Goal: Task Accomplishment & Management: Manage account settings

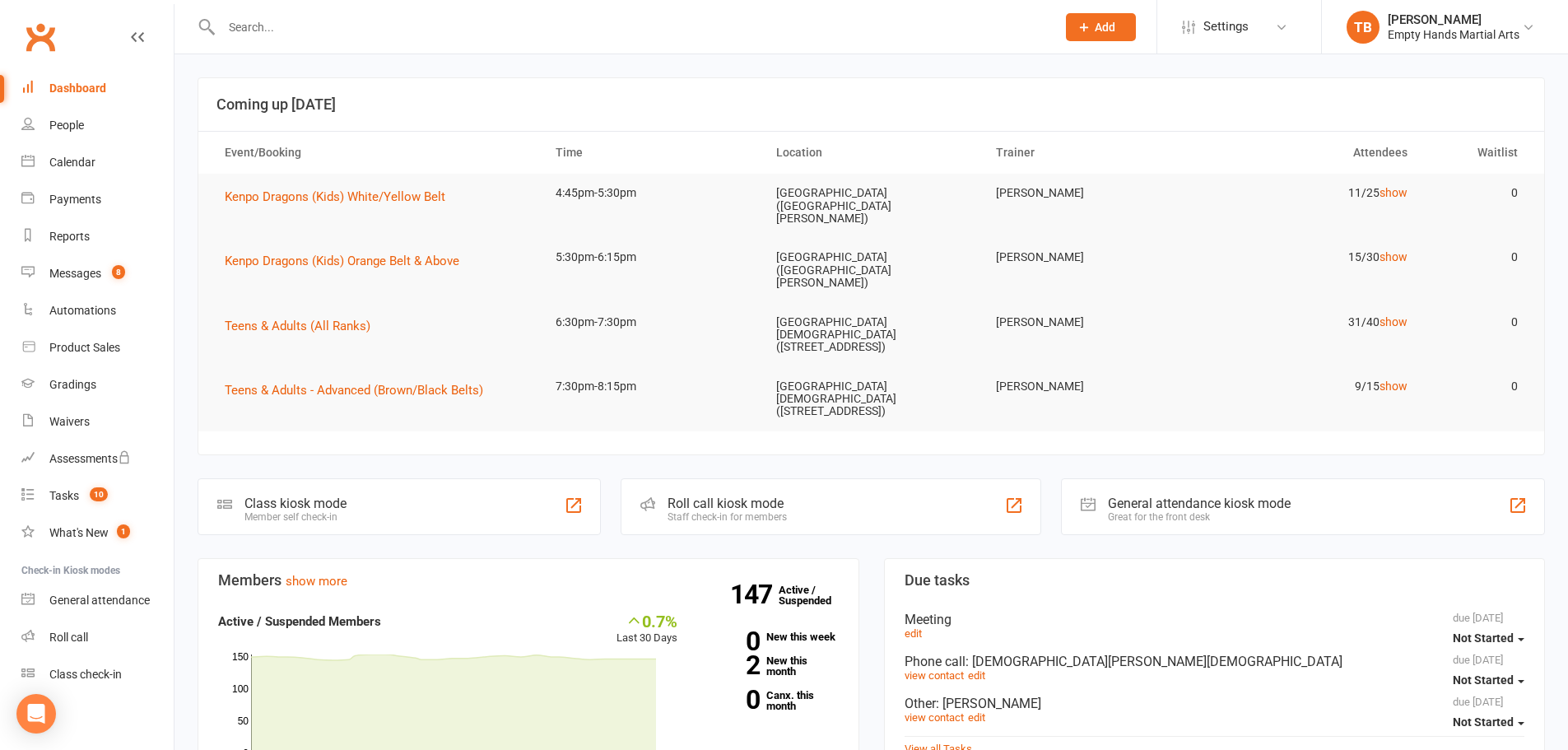
click at [297, 36] on input "text" at bounding box center [630, 27] width 828 height 23
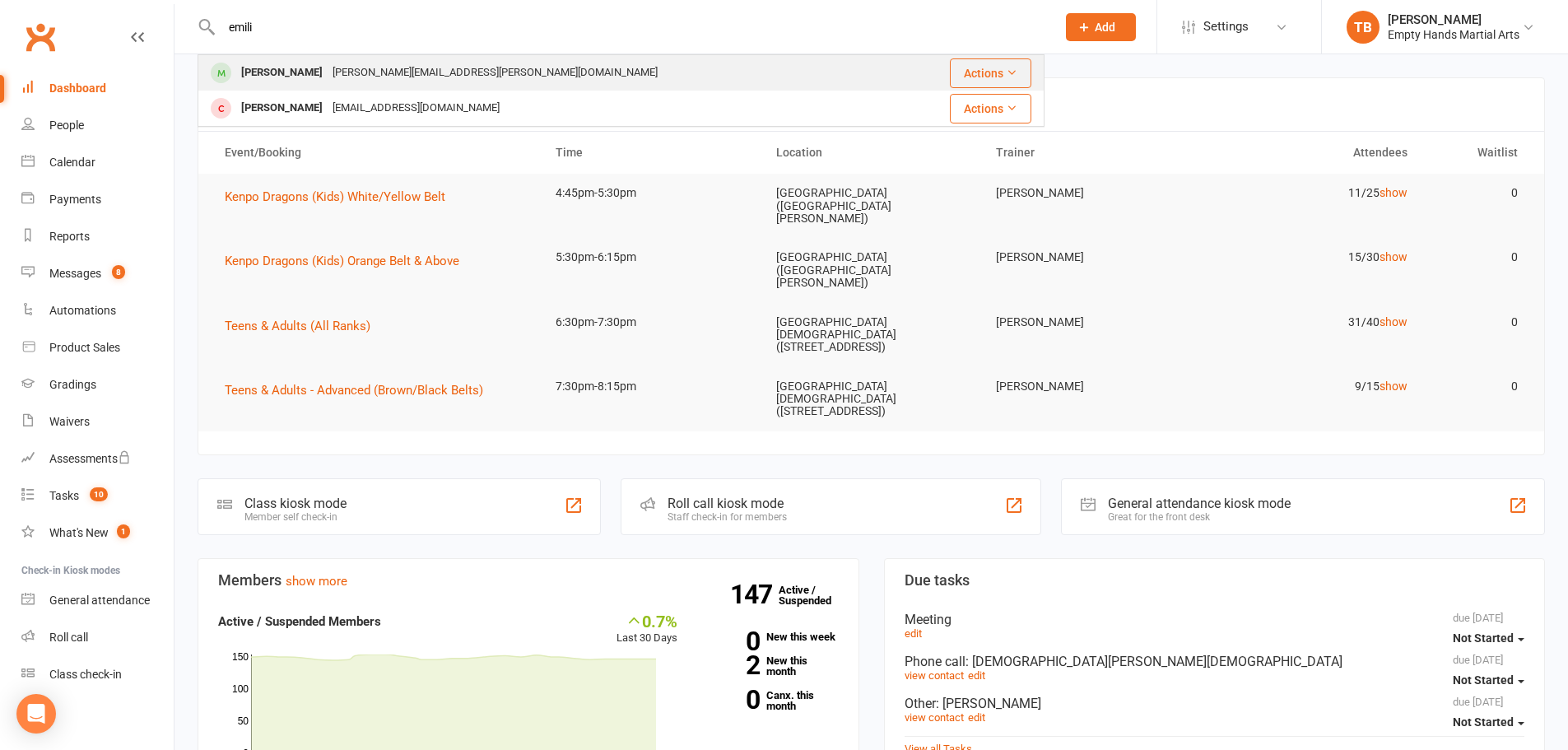
type input "emili"
click at [339, 75] on div "[PERSON_NAME][EMAIL_ADDRESS][PERSON_NAME][DOMAIN_NAME]" at bounding box center [495, 72] width 335 height 24
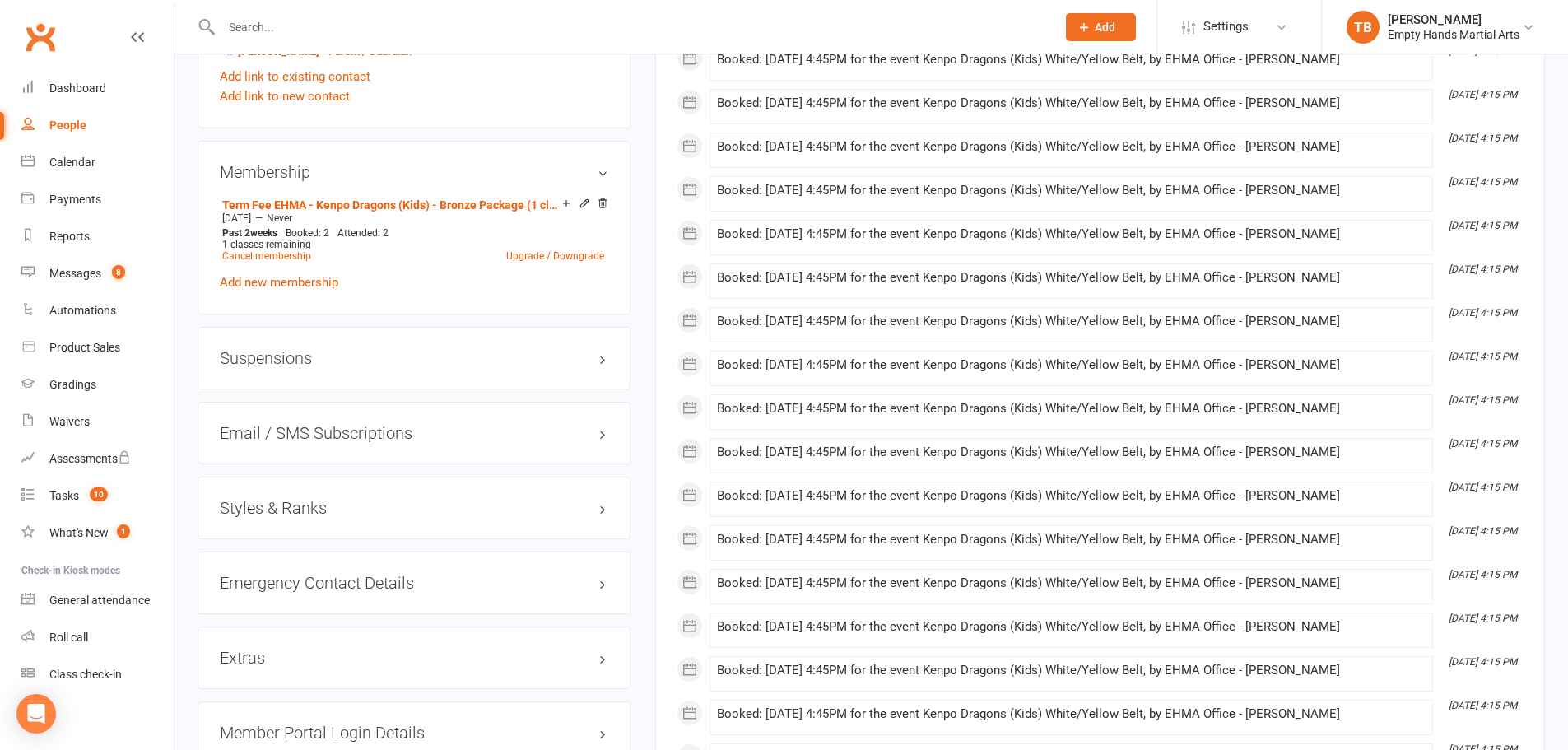
scroll to position [1648, 0]
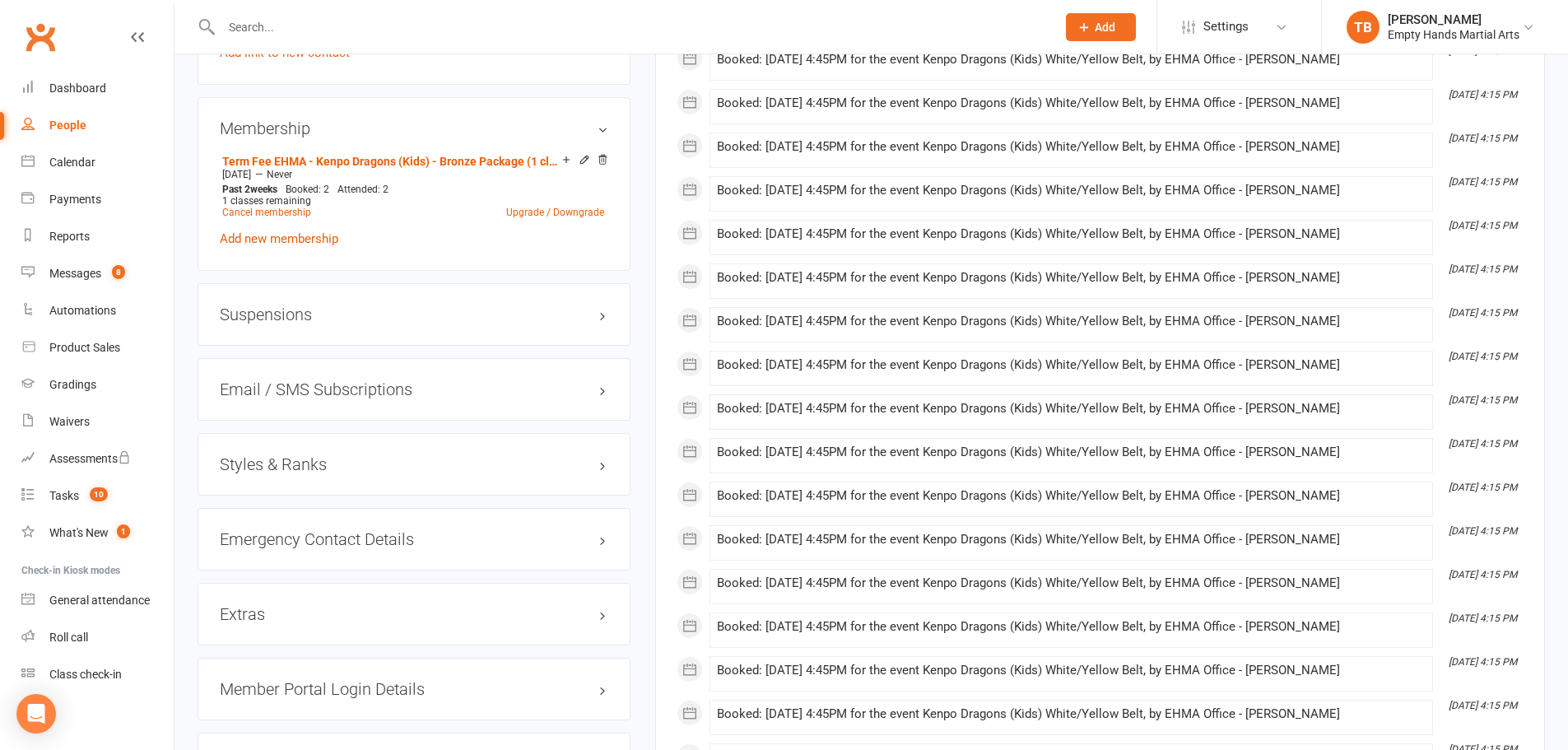
click at [276, 456] on h3 "Styles & Ranks" at bounding box center [414, 464] width 388 height 18
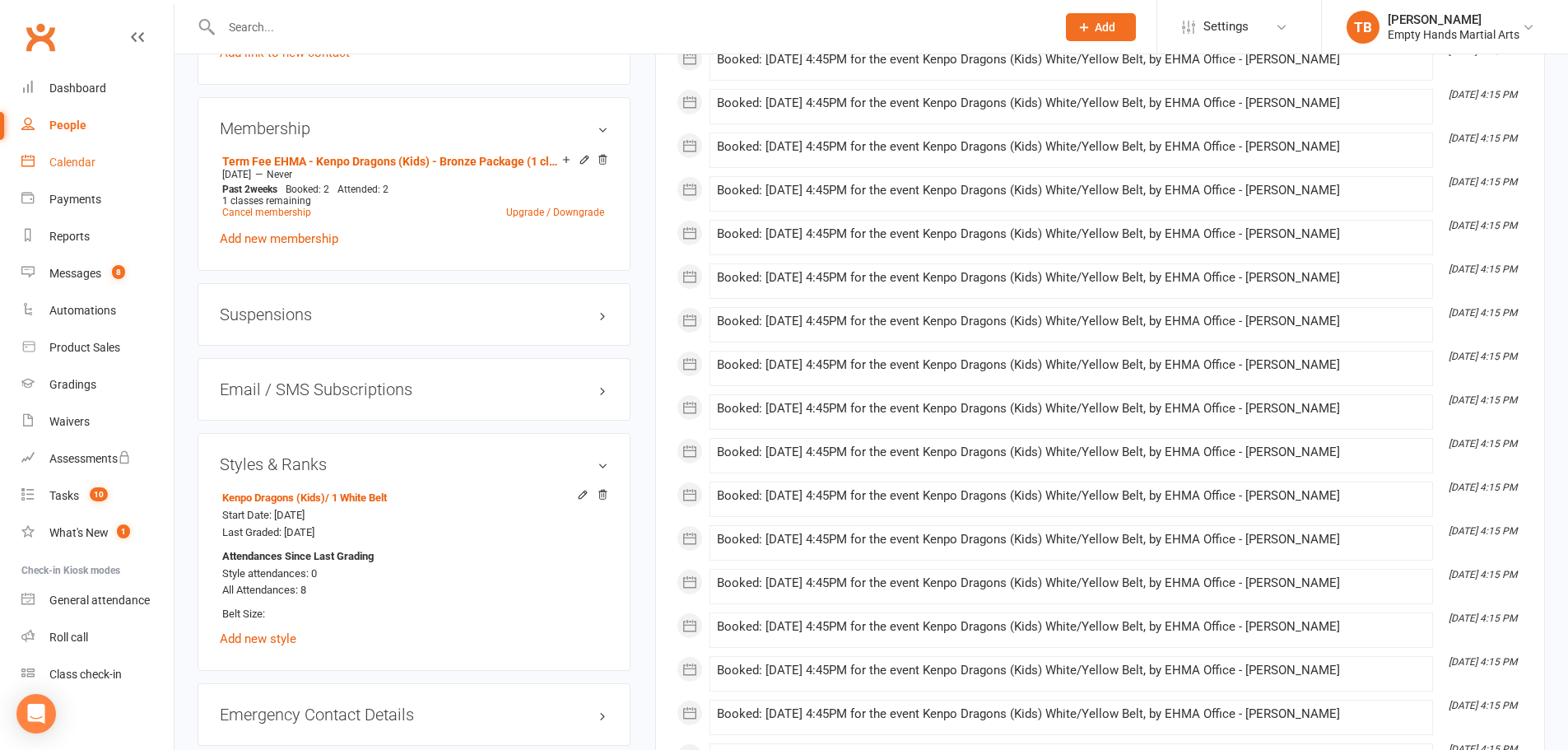
click at [63, 167] on div "Calendar" at bounding box center [72, 162] width 46 height 13
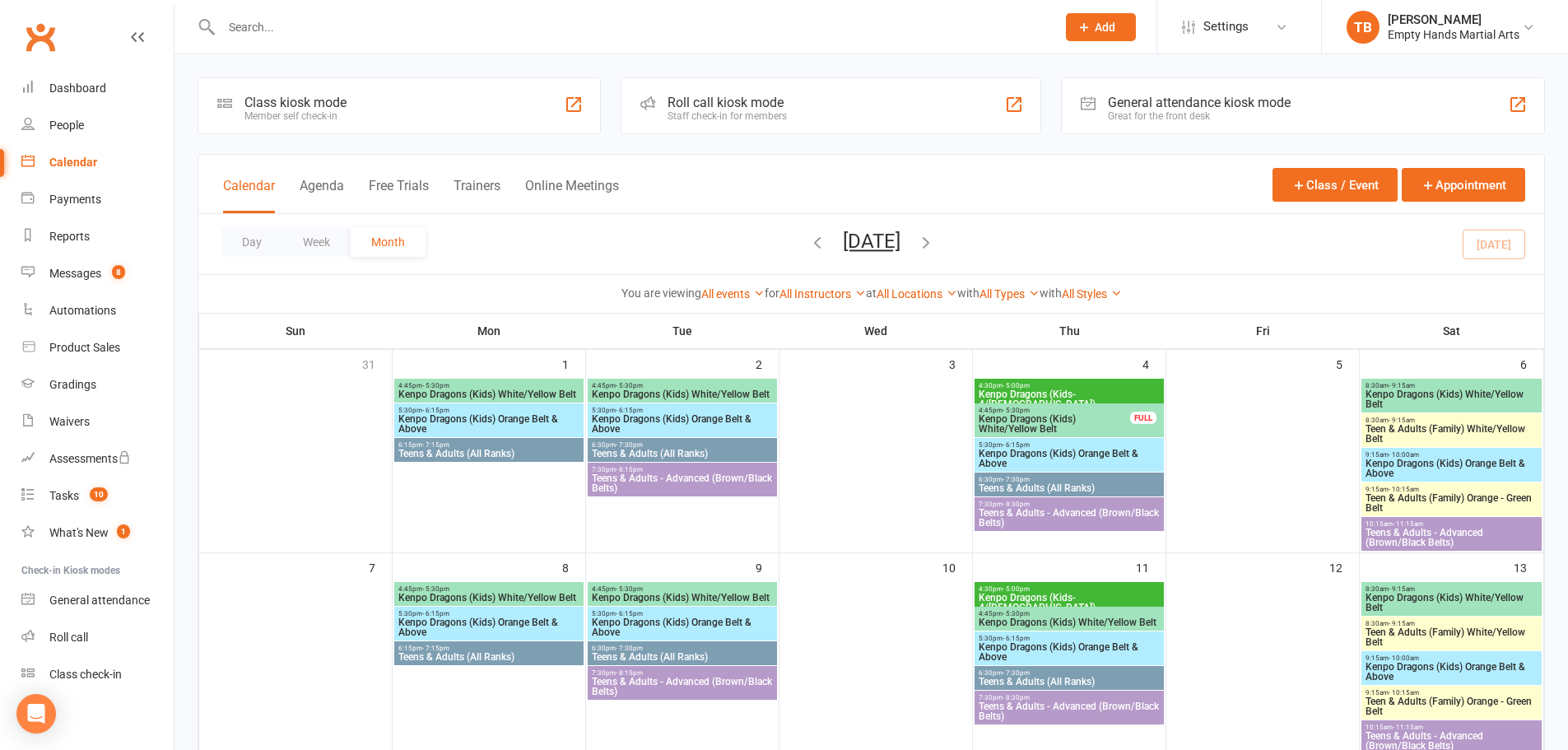
click at [808, 243] on icon "button" at bounding box center [817, 242] width 18 height 18
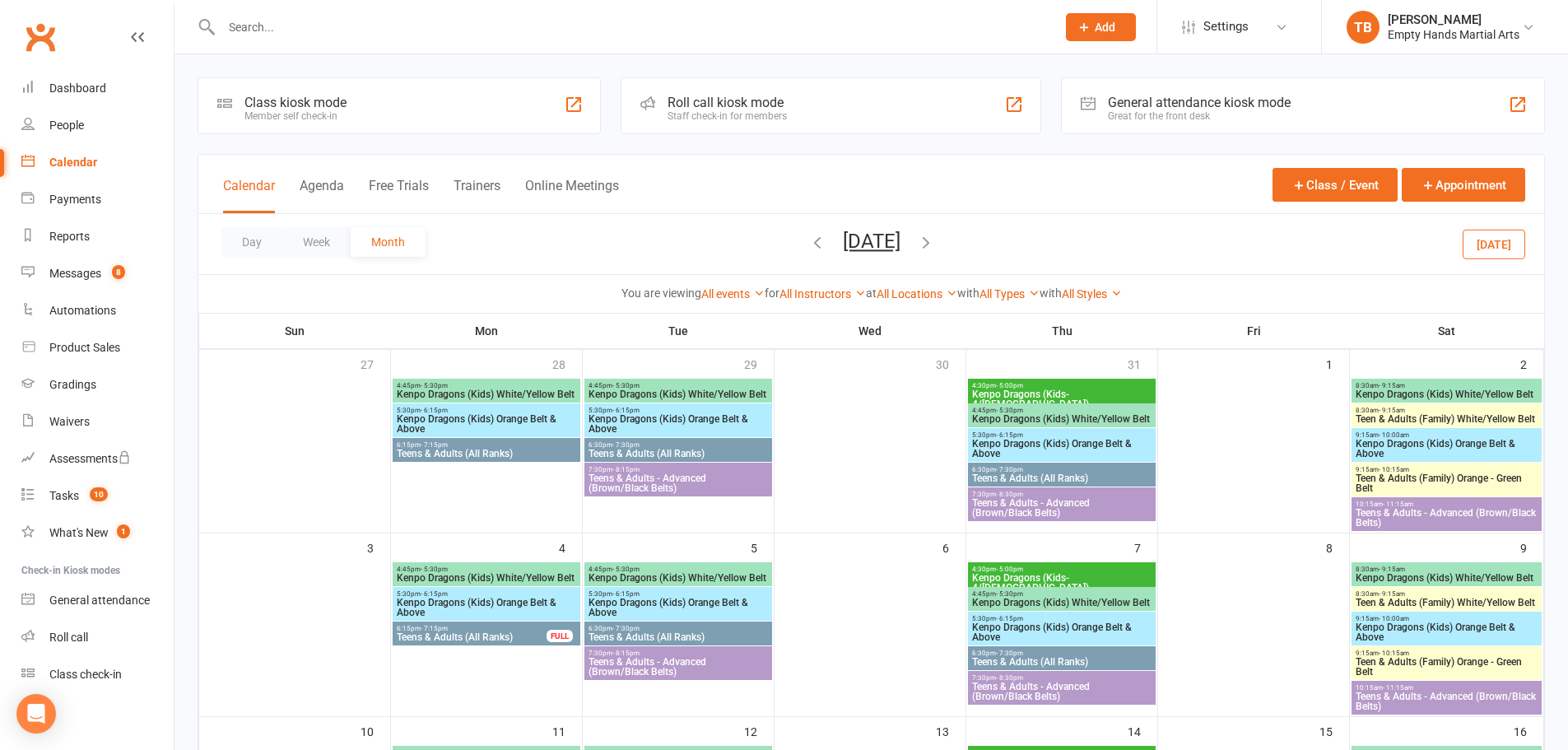
click at [935, 238] on icon "button" at bounding box center [926, 242] width 18 height 18
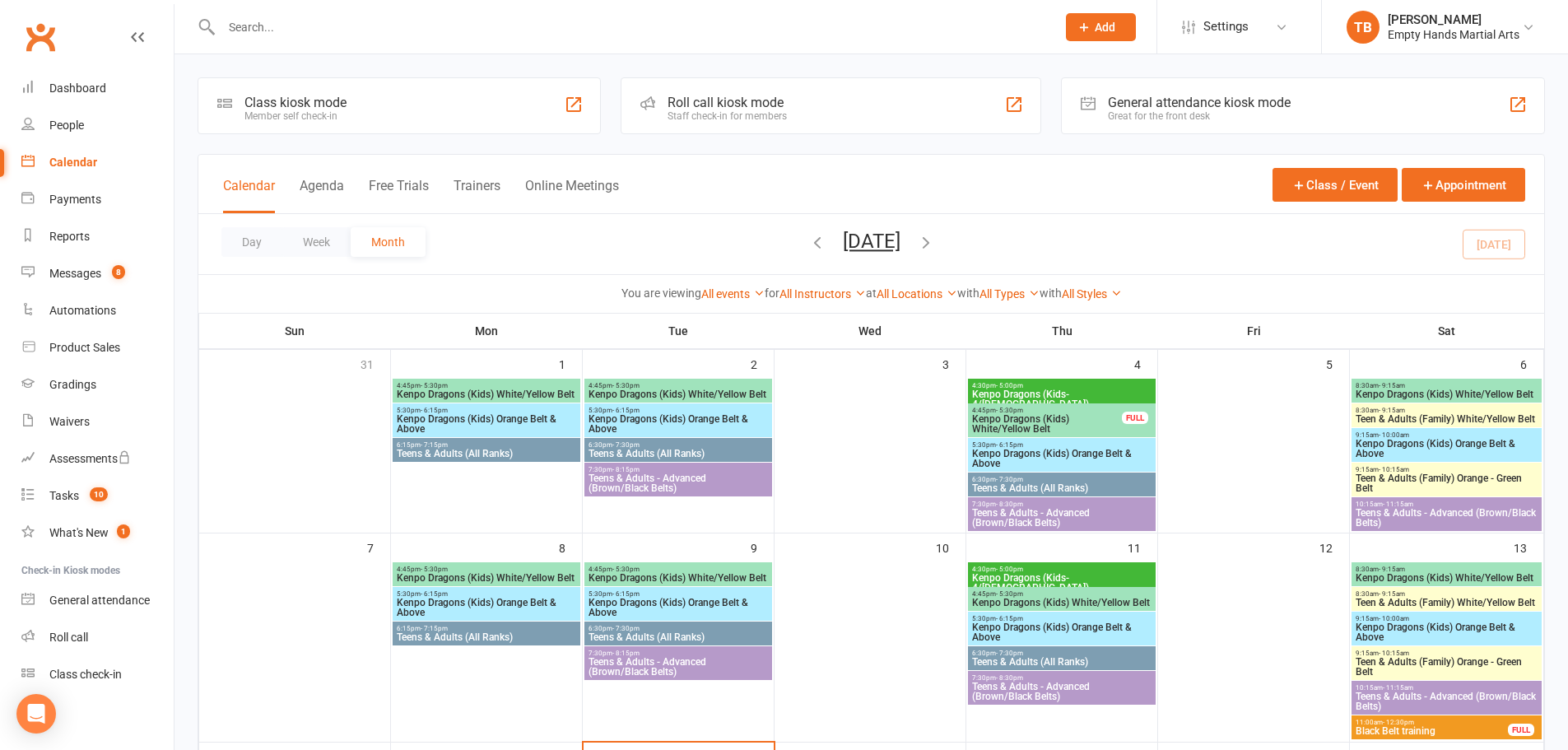
click at [473, 384] on span "4:45pm - 5:30pm" at bounding box center [487, 386] width 181 height 7
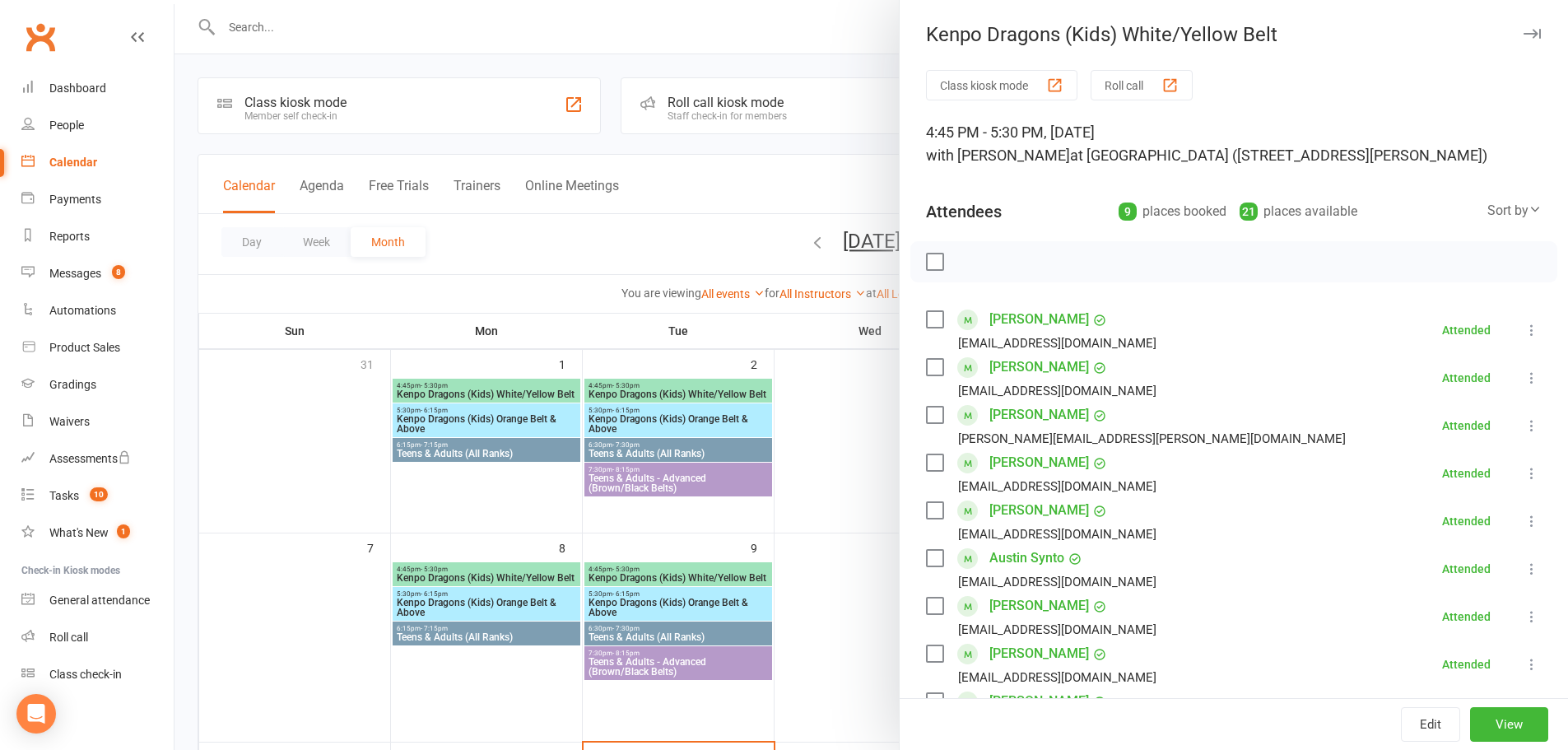
click at [864, 430] on div at bounding box center [871, 375] width 1393 height 750
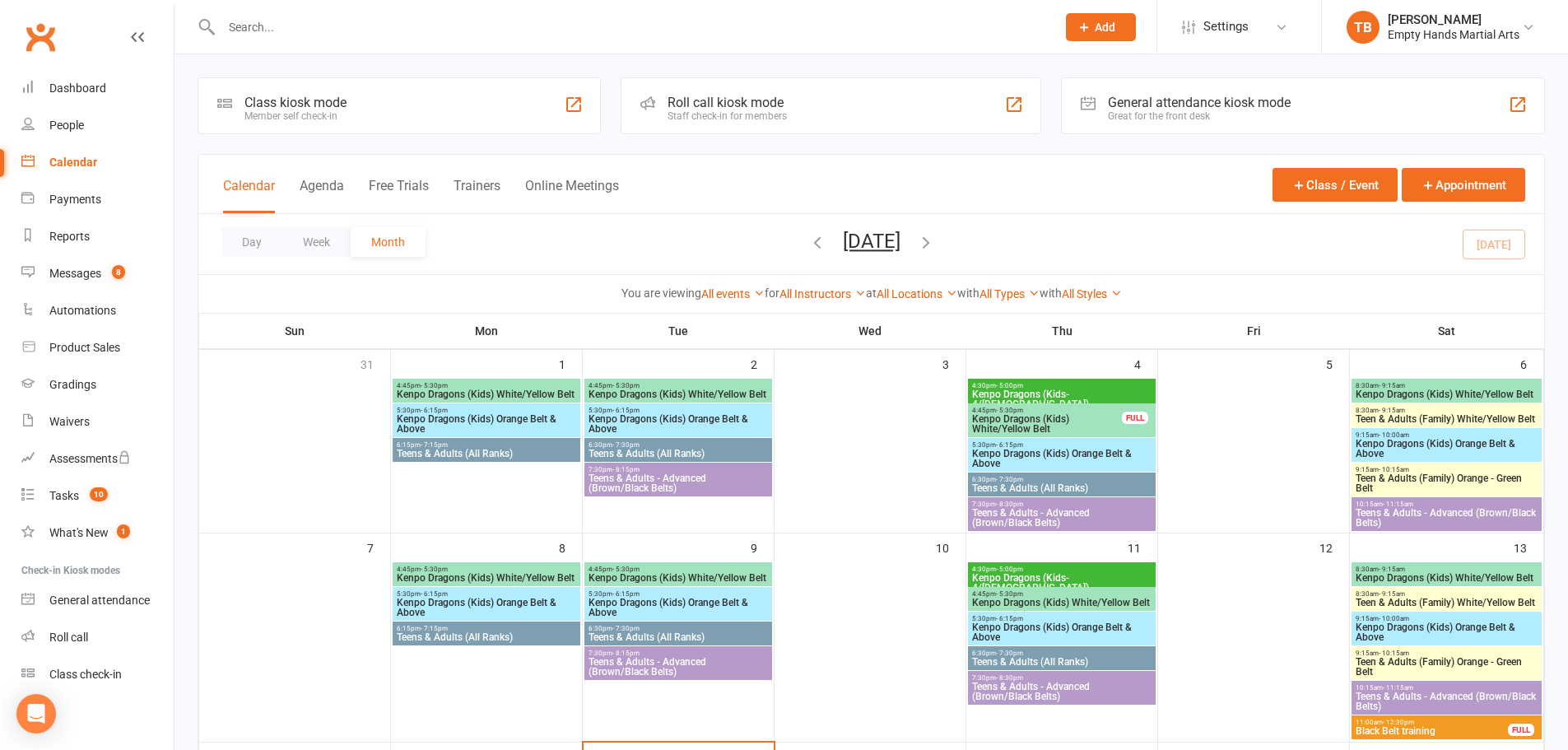
click at [808, 243] on icon "button" at bounding box center [817, 242] width 18 height 18
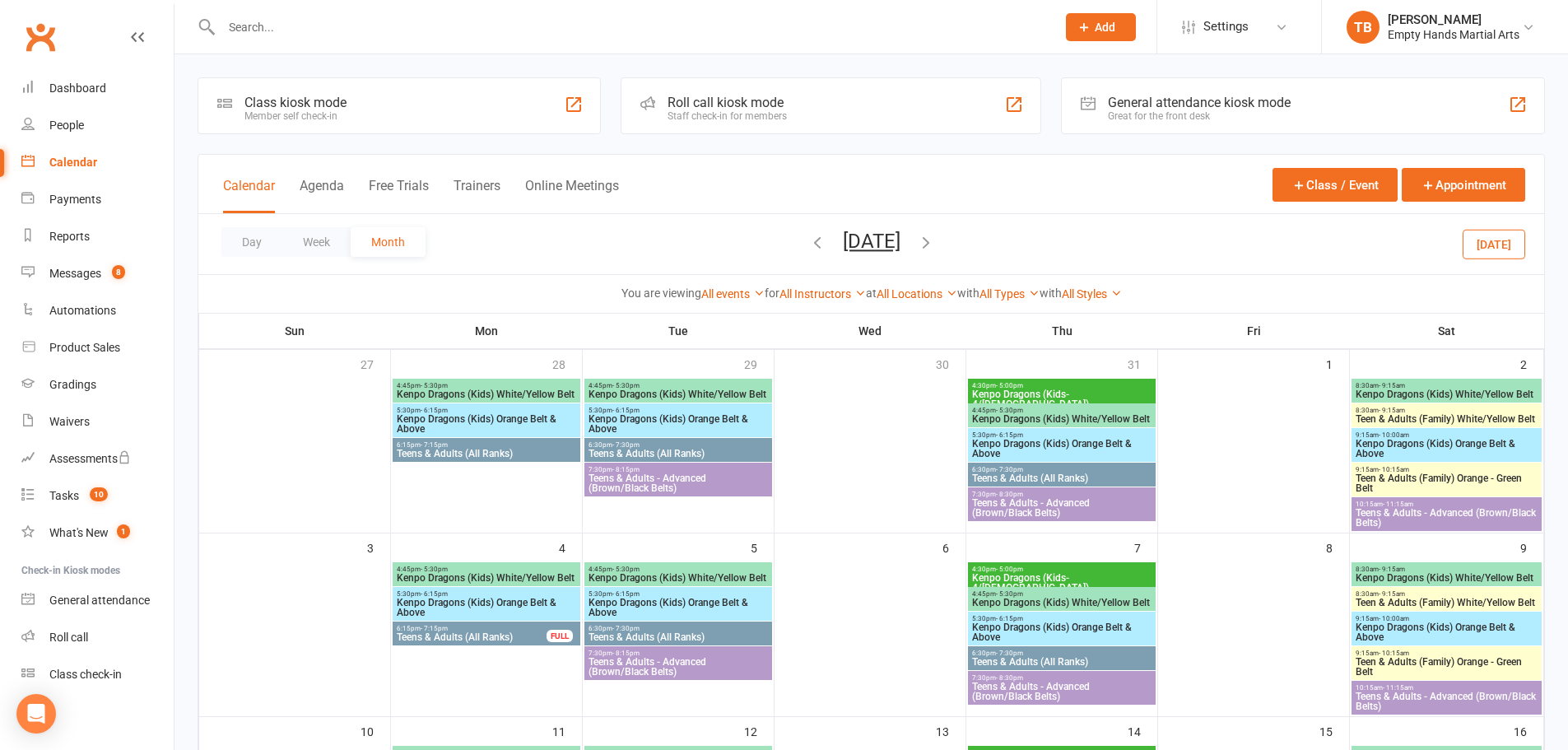
click at [451, 389] on span "Kenpo Dragons (Kids) White/Yellow Belt" at bounding box center [487, 394] width 181 height 10
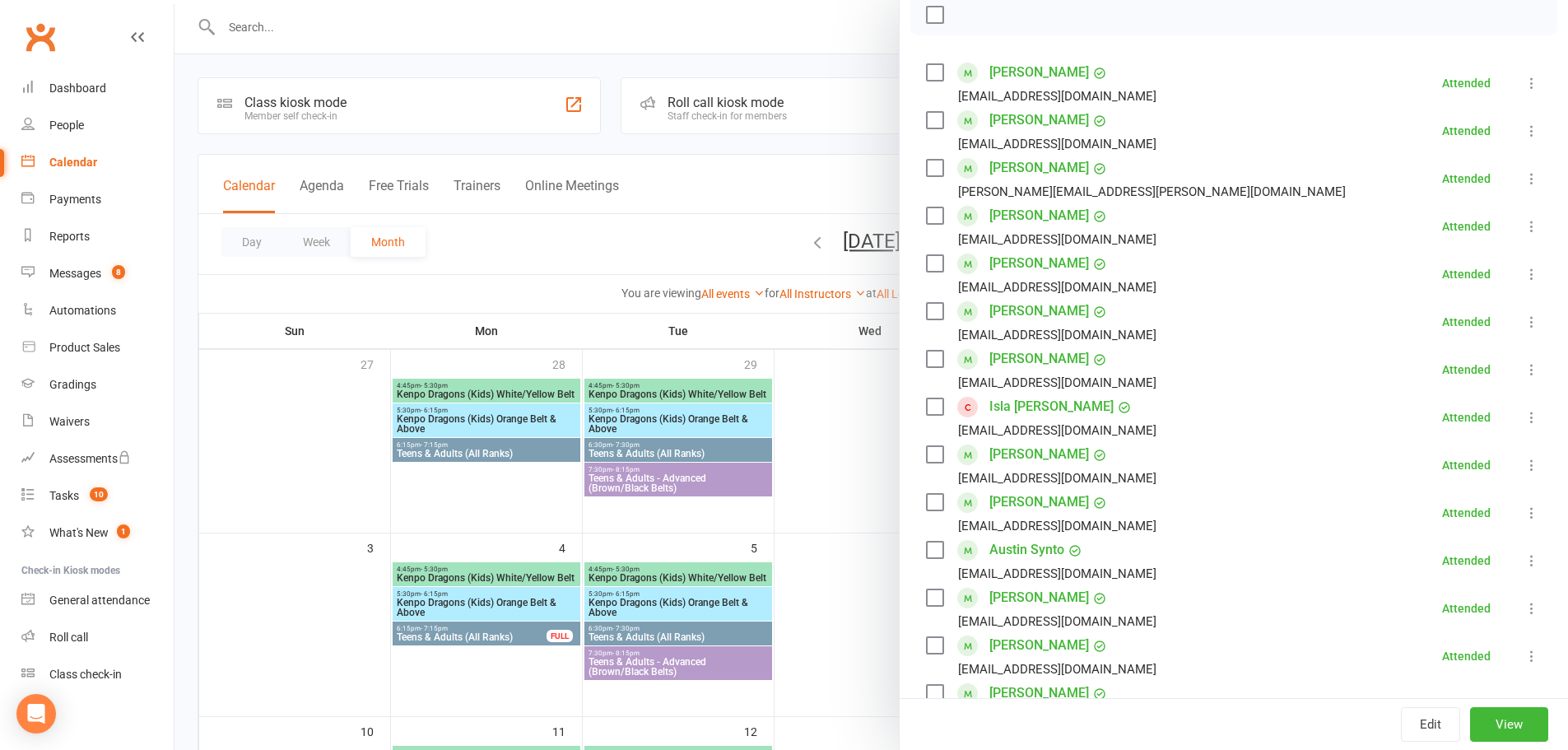
scroll to position [329, 0]
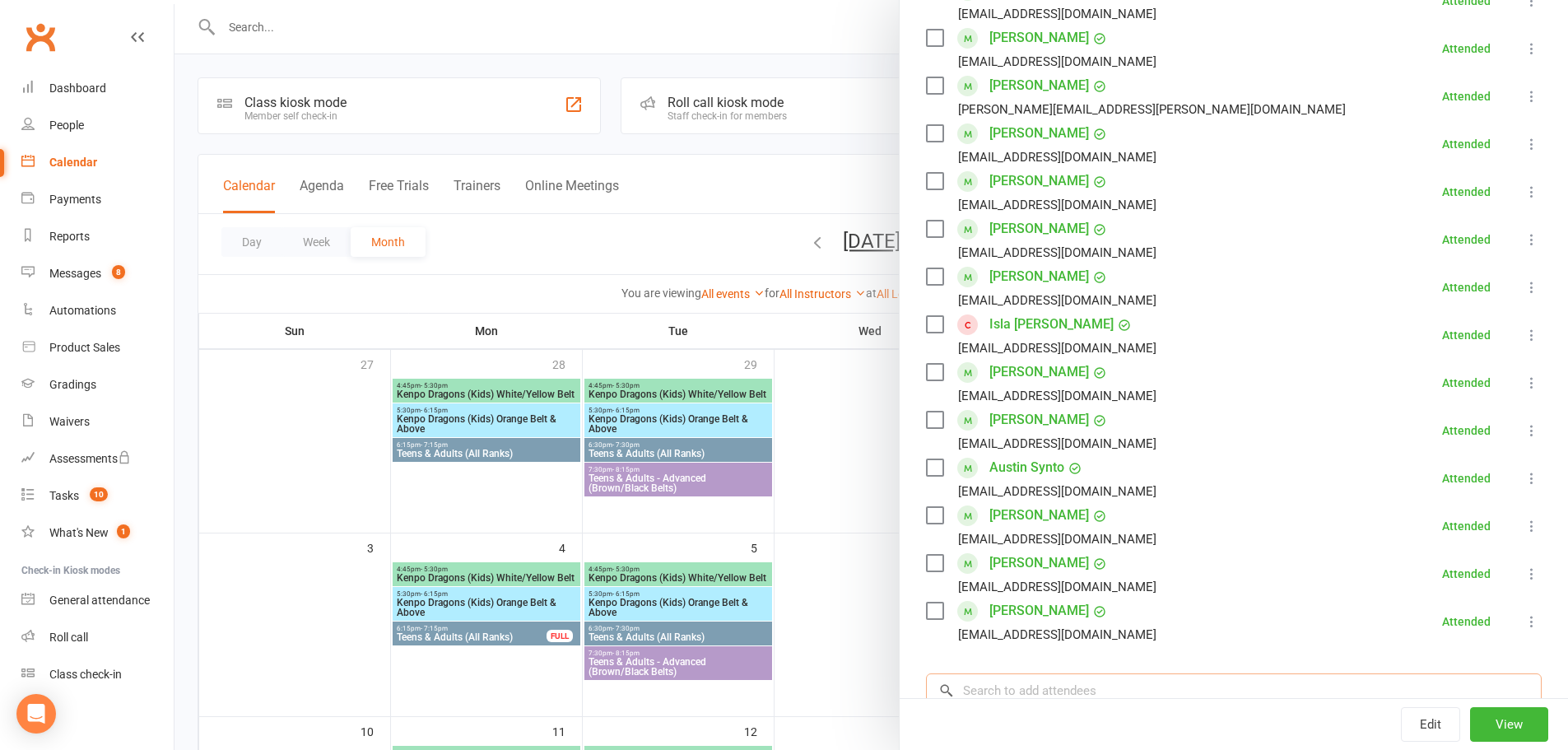
click at [1188, 679] on input "search" at bounding box center [1234, 692] width 616 height 35
type input "3"
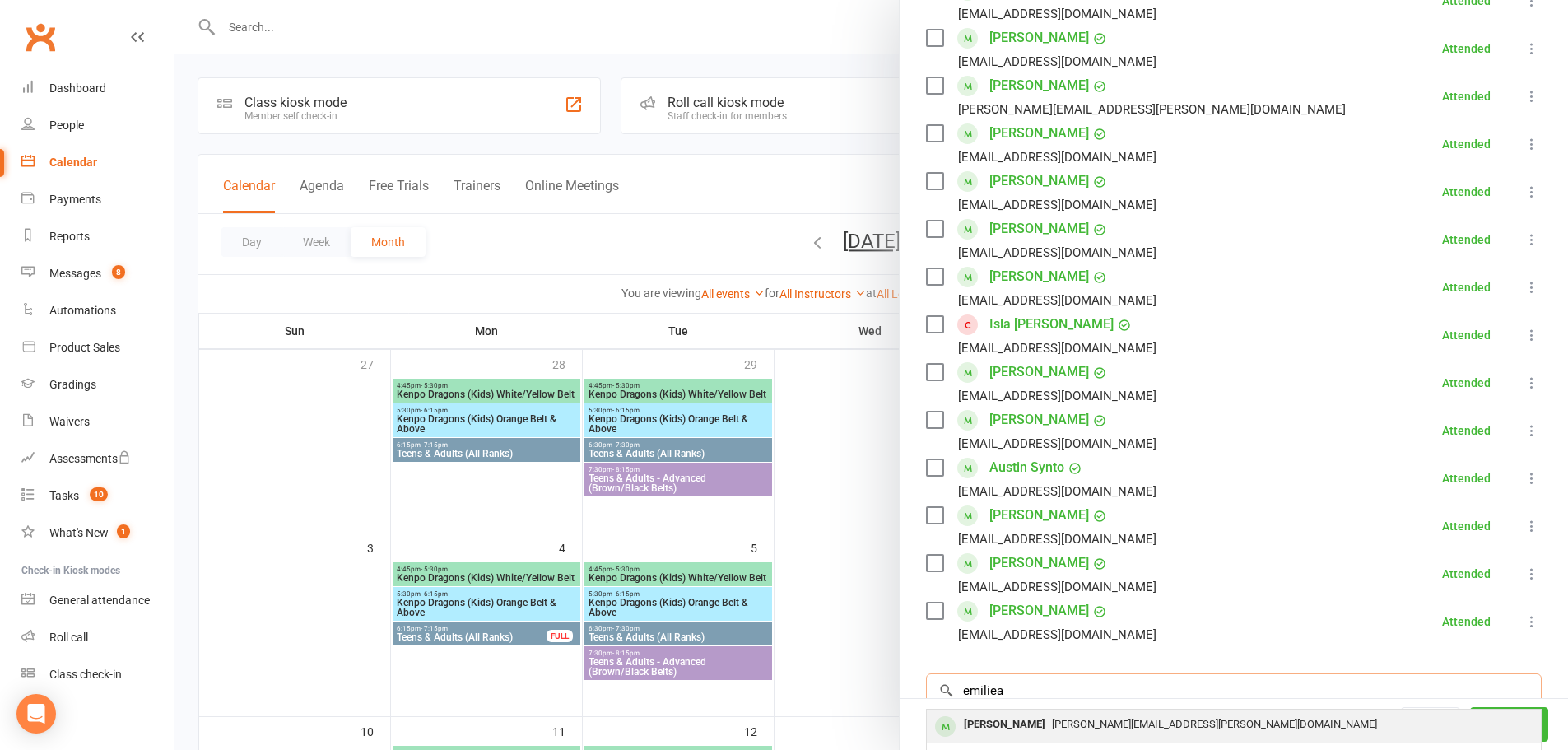
type input "emiliea"
click at [1133, 727] on span "stacey.gratton@live.com" at bounding box center [1215, 725] width 325 height 12
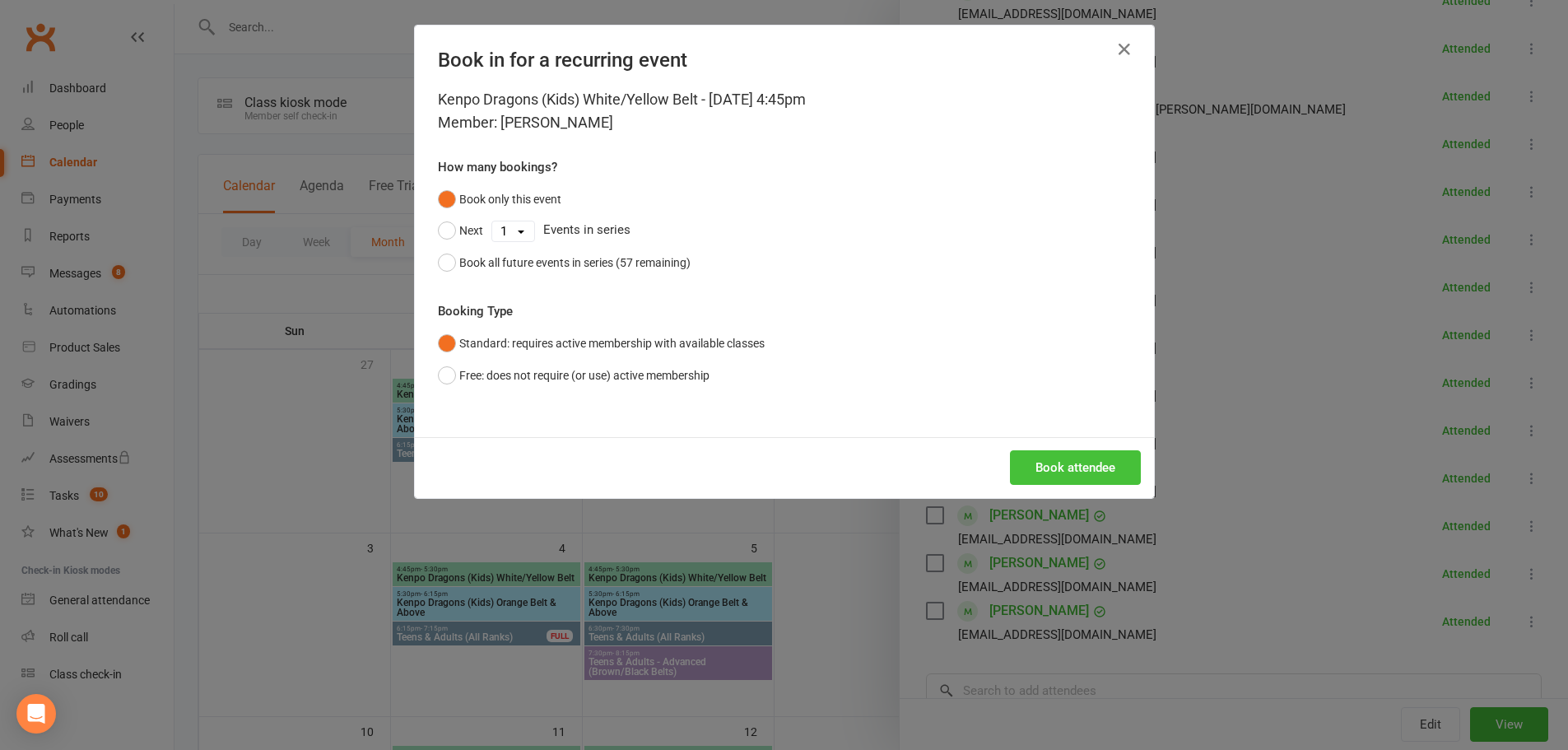
drag, startPoint x: 1030, startPoint y: 456, endPoint x: 1181, endPoint y: 493, distance: 155.5
click at [1032, 456] on button "Book attendee" at bounding box center [1076, 468] width 131 height 35
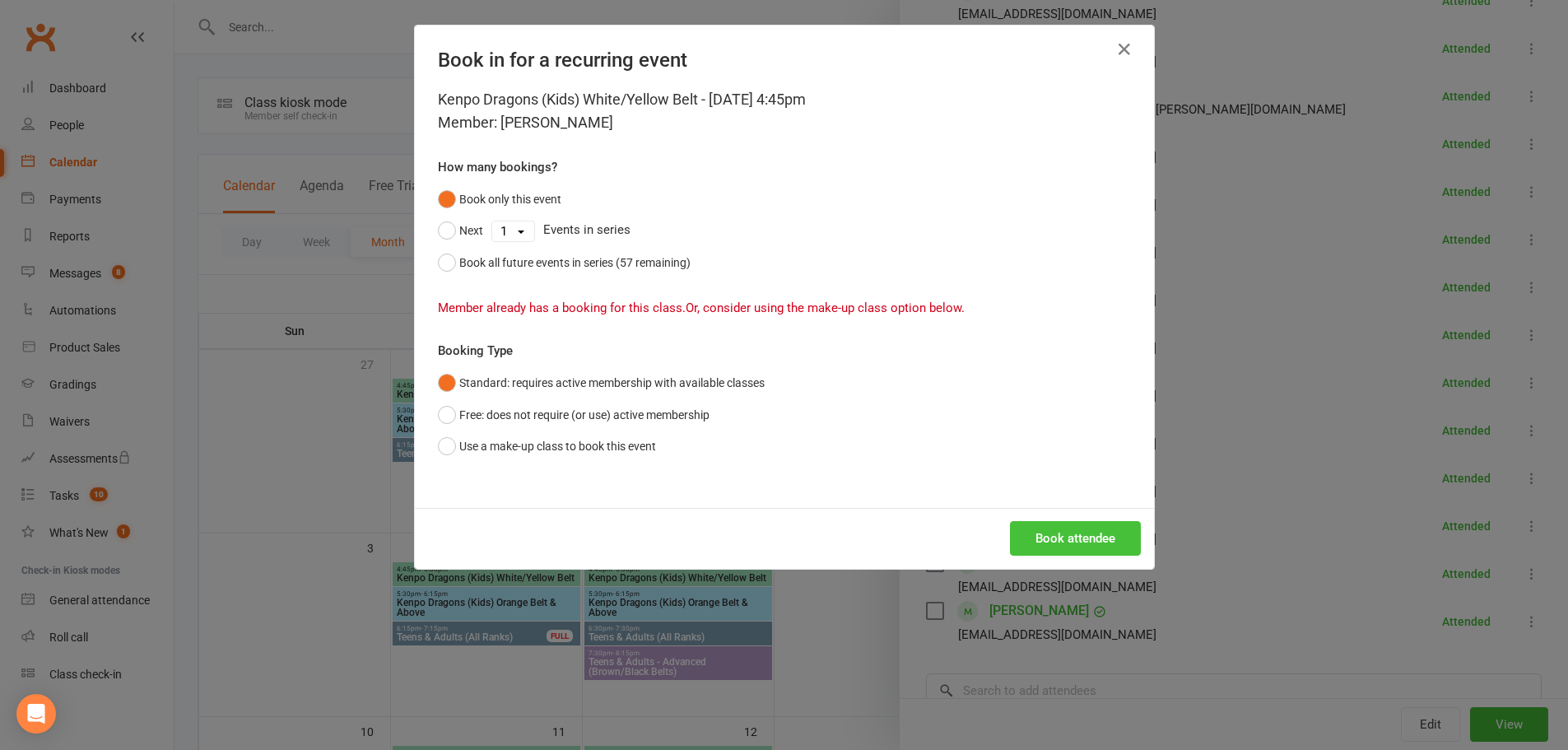
click at [1082, 541] on button "Book attendee" at bounding box center [1076, 539] width 131 height 35
click at [1114, 54] on icon "button" at bounding box center [1124, 49] width 20 height 20
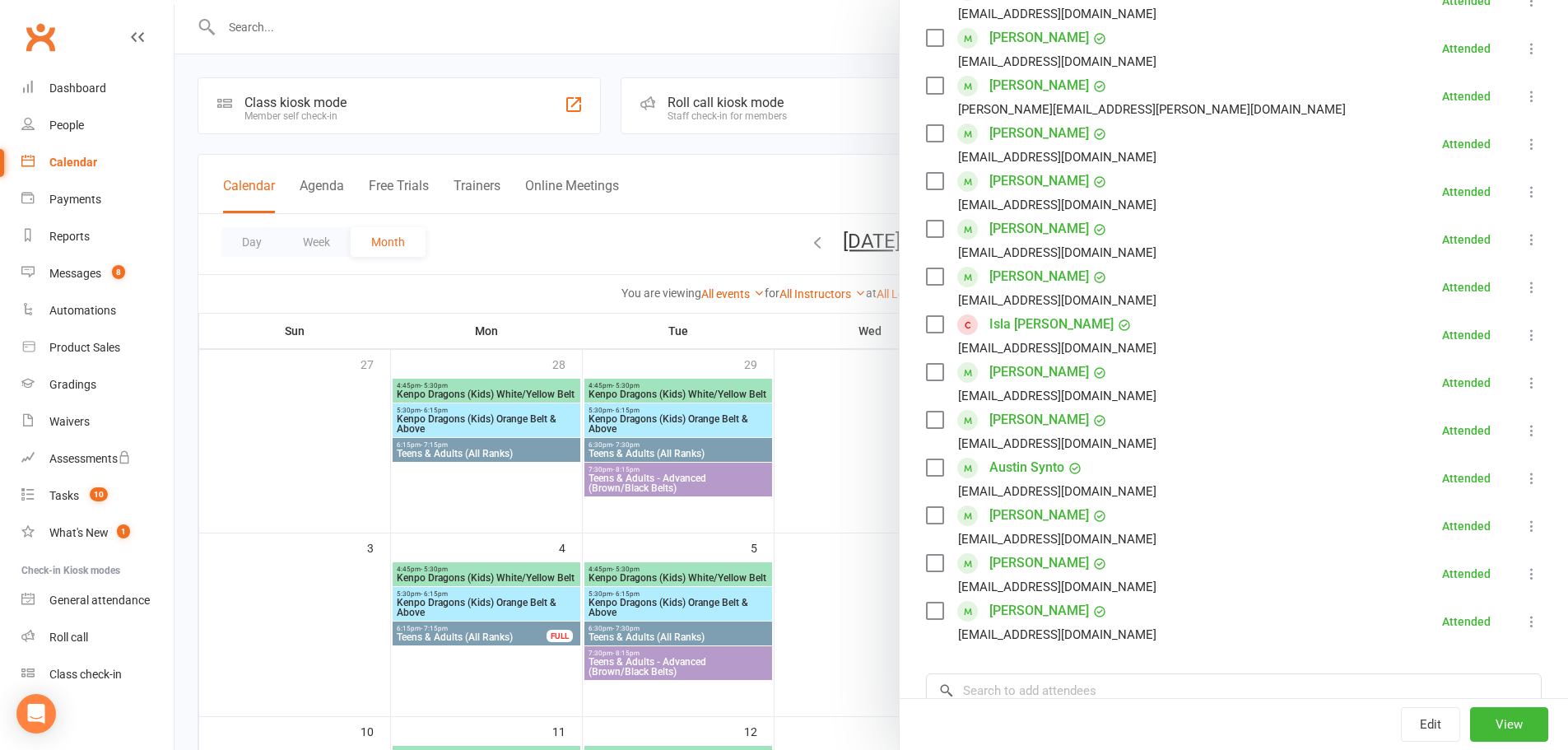
scroll to position [247, 0]
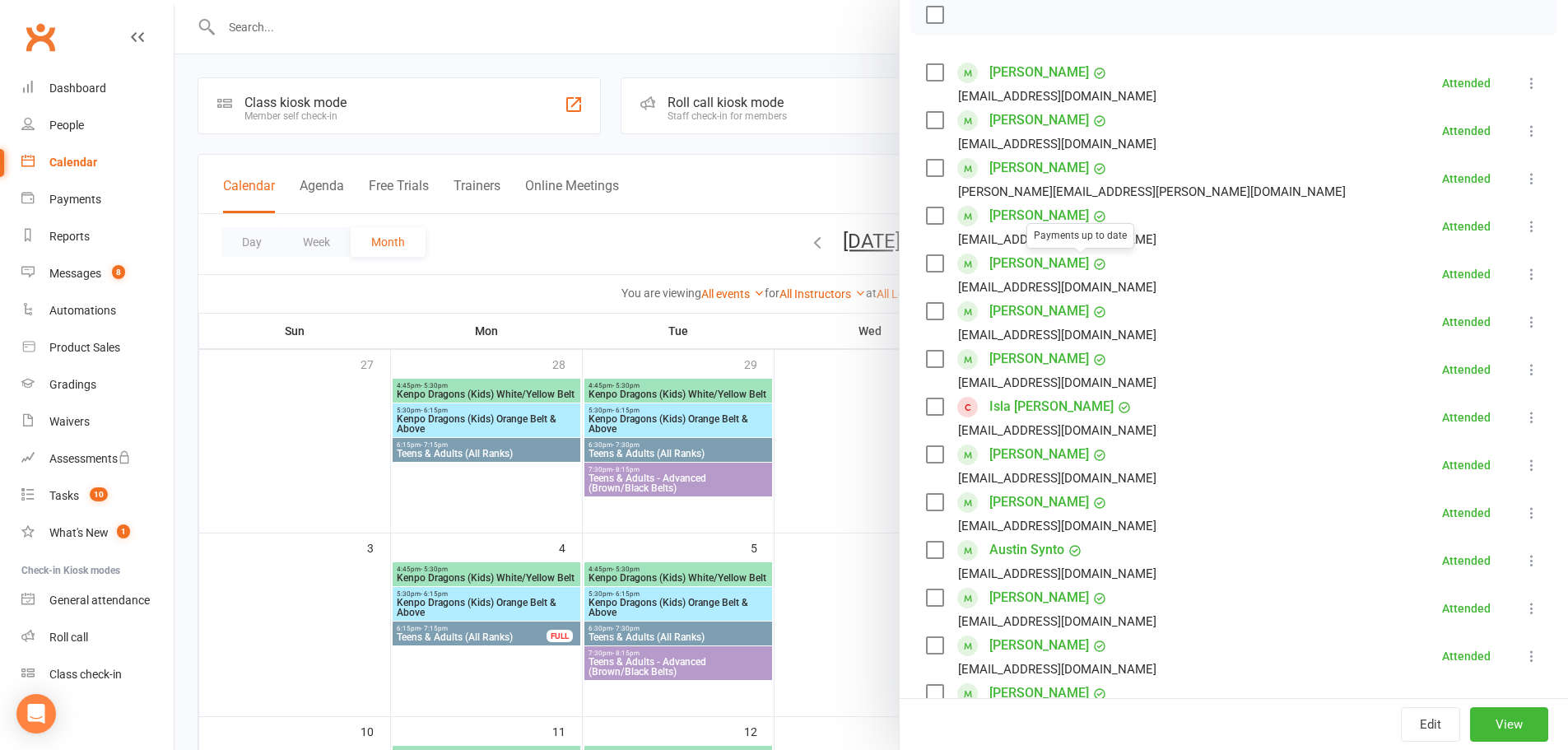
click at [827, 430] on div at bounding box center [871, 375] width 1393 height 750
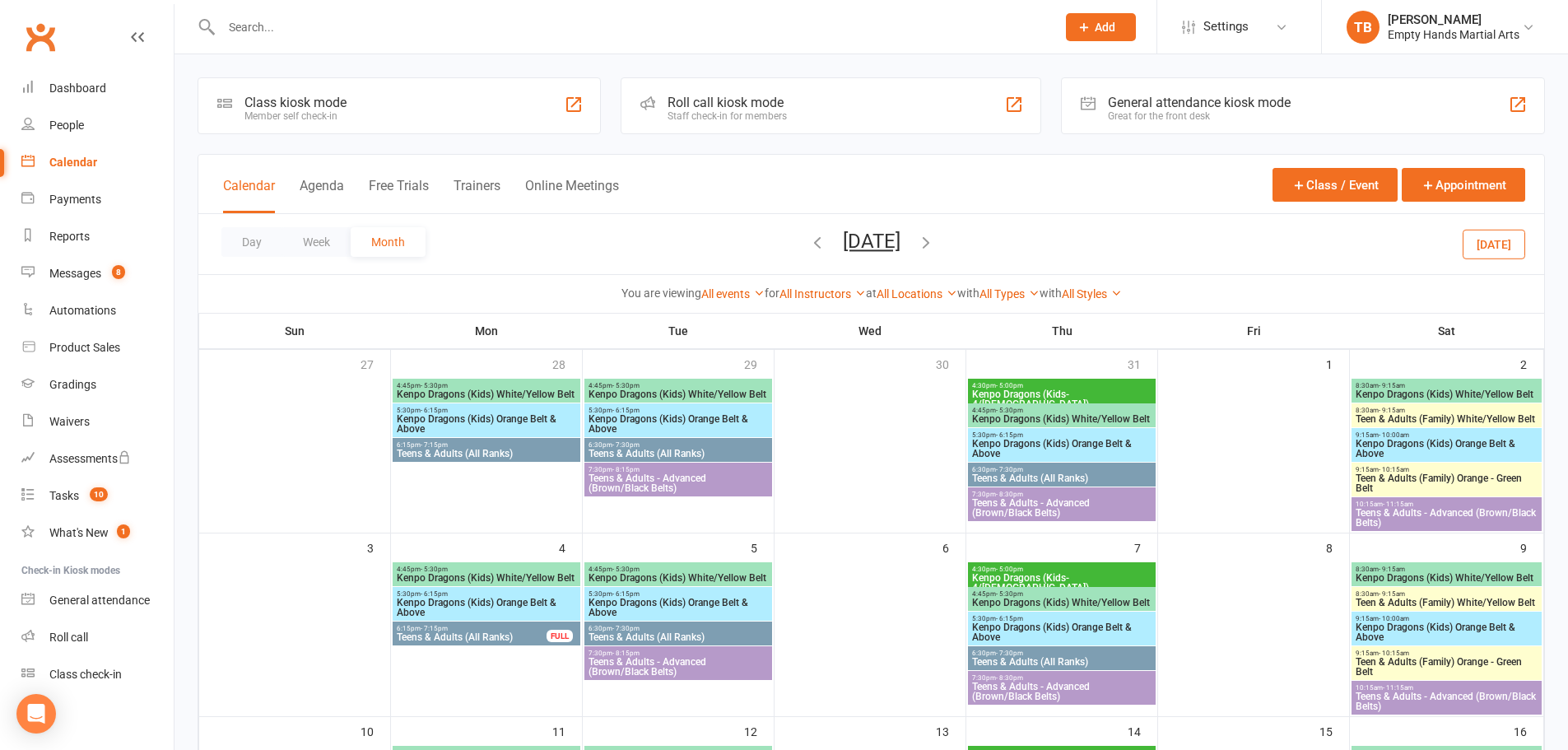
click at [463, 565] on div "4:45pm - 5:30pm Kenpo Dragons (Kids) White/Yellow Belt" at bounding box center [486, 574] width 188 height 24
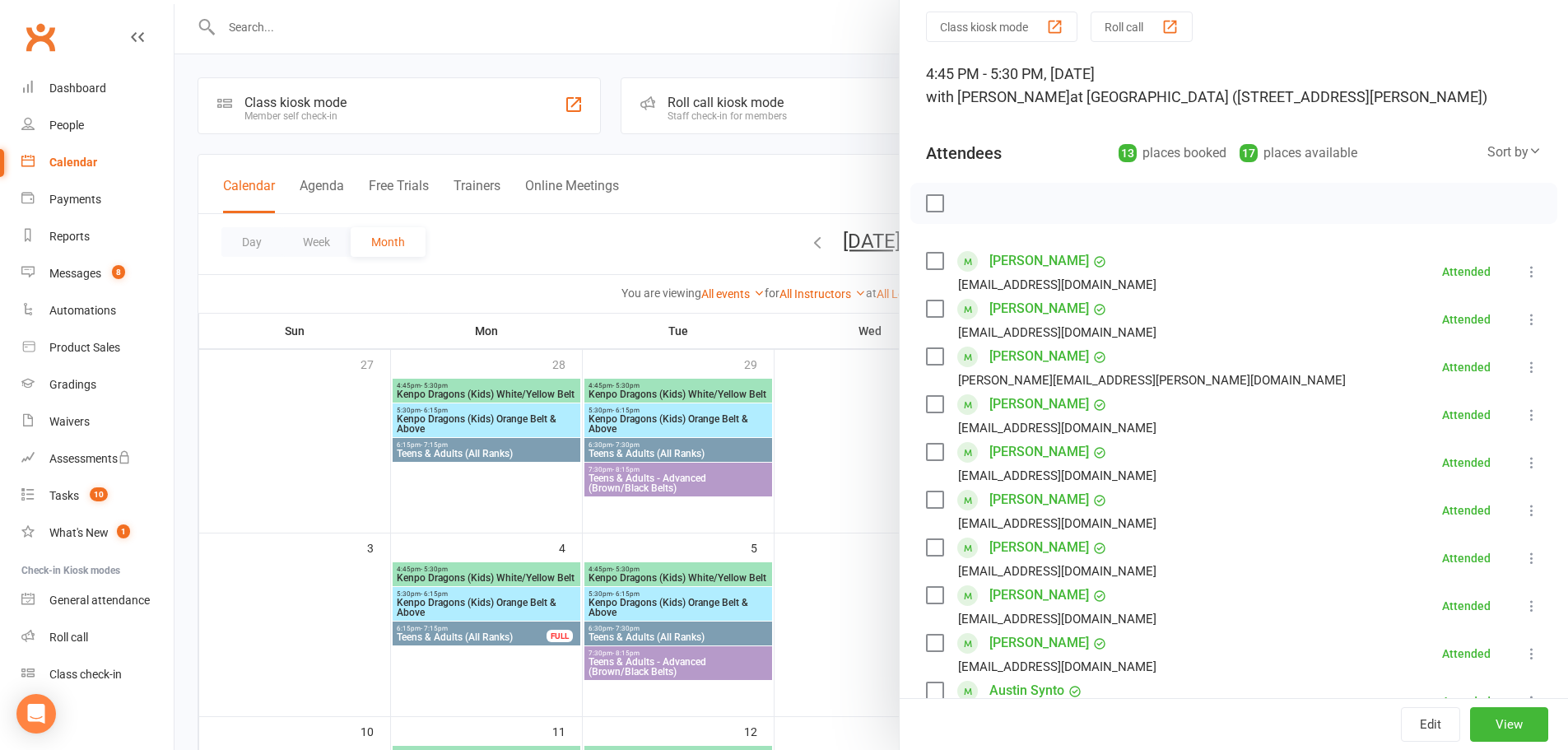
scroll to position [165, 0]
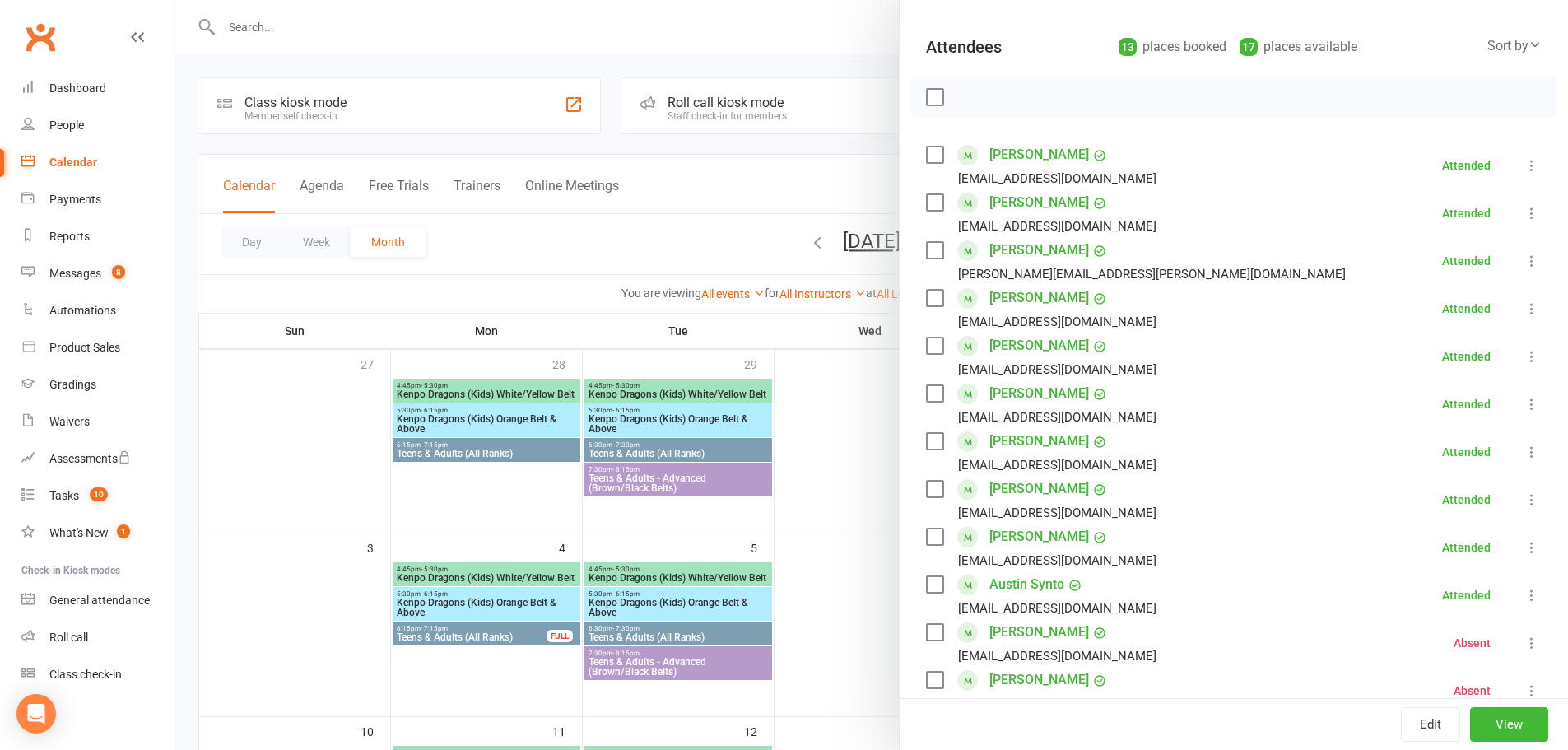
drag, startPoint x: 852, startPoint y: 502, endPoint x: 837, endPoint y: 489, distance: 19.8
click at [852, 500] on div at bounding box center [871, 375] width 1393 height 750
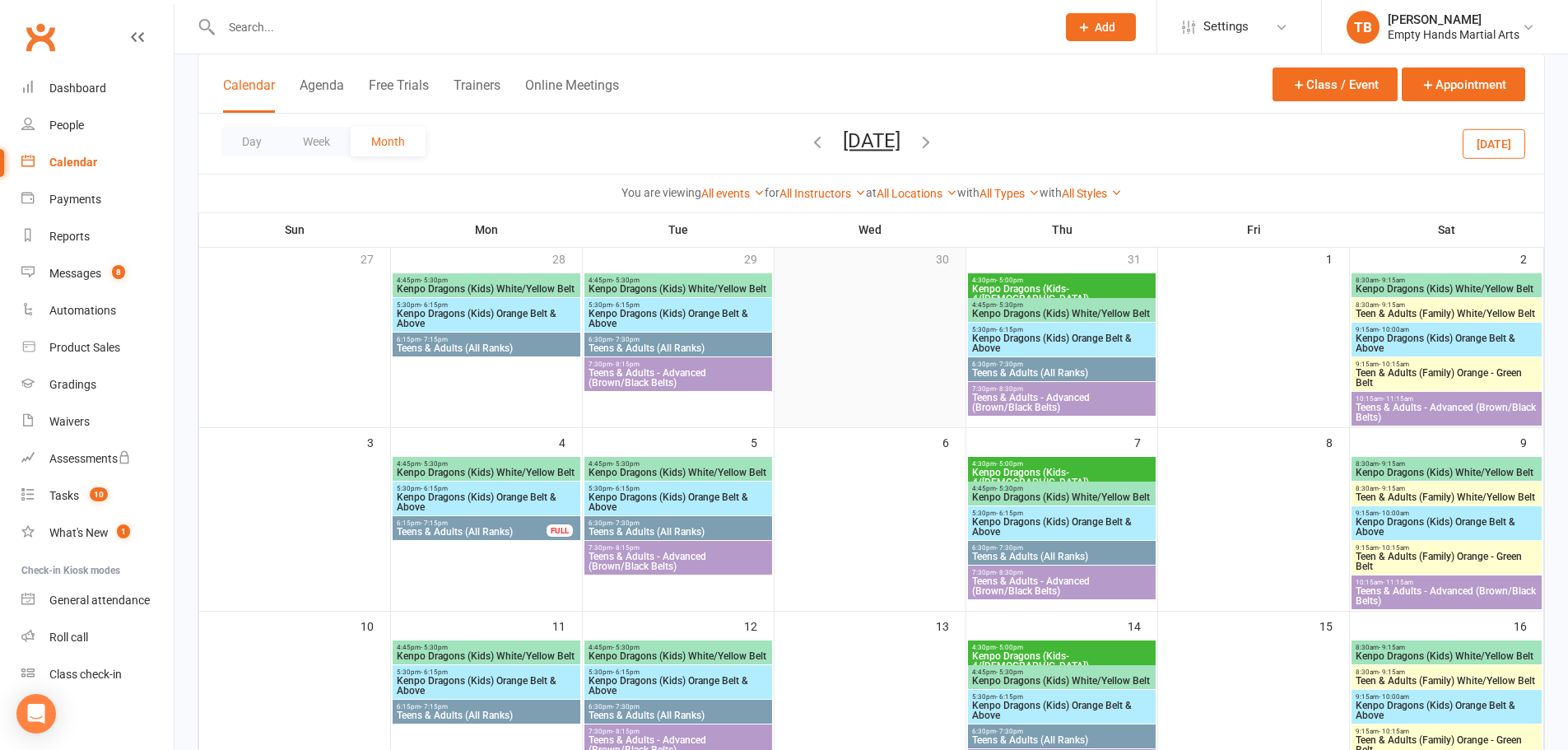
scroll to position [0, 0]
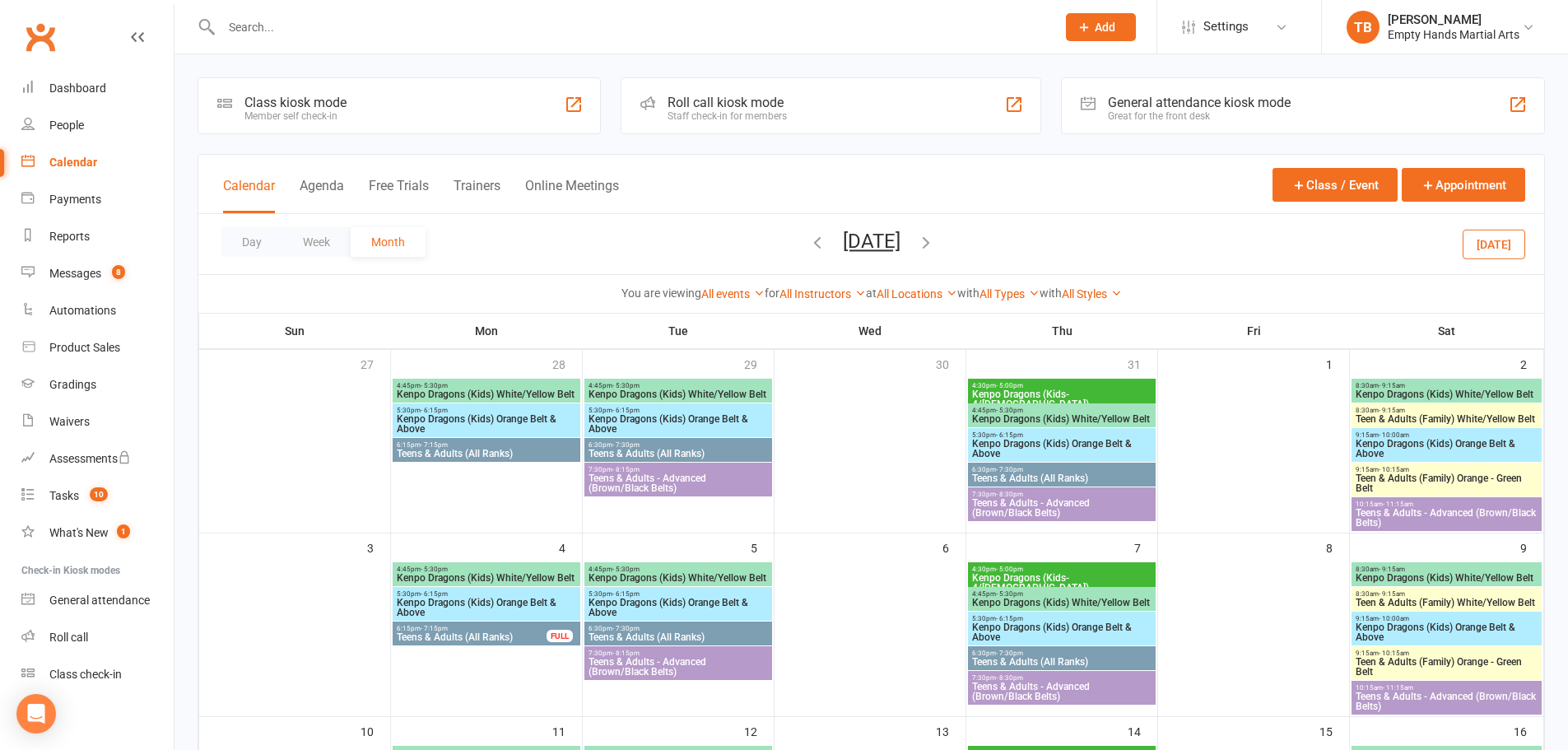
click at [808, 244] on icon "button" at bounding box center [817, 242] width 18 height 18
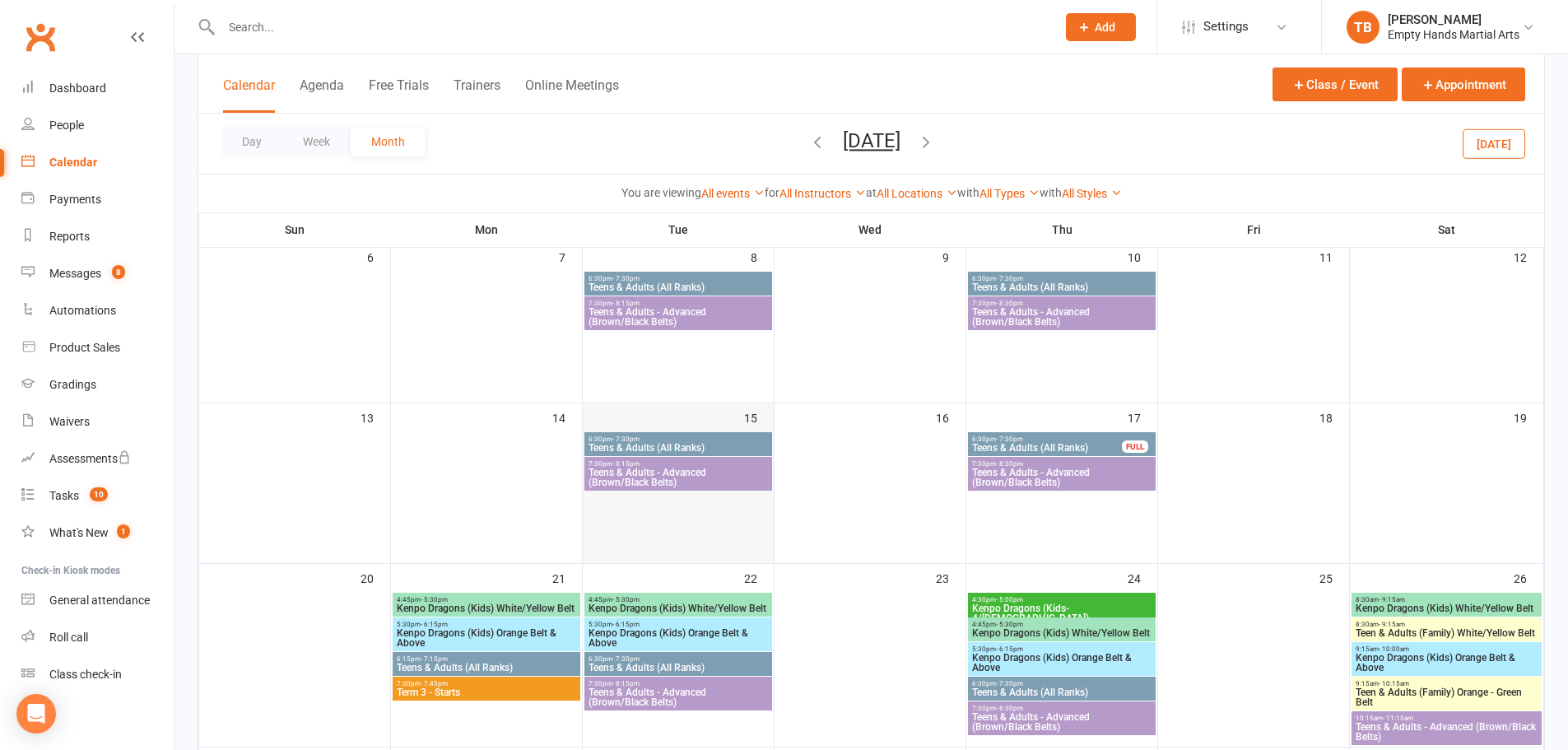
scroll to position [412, 0]
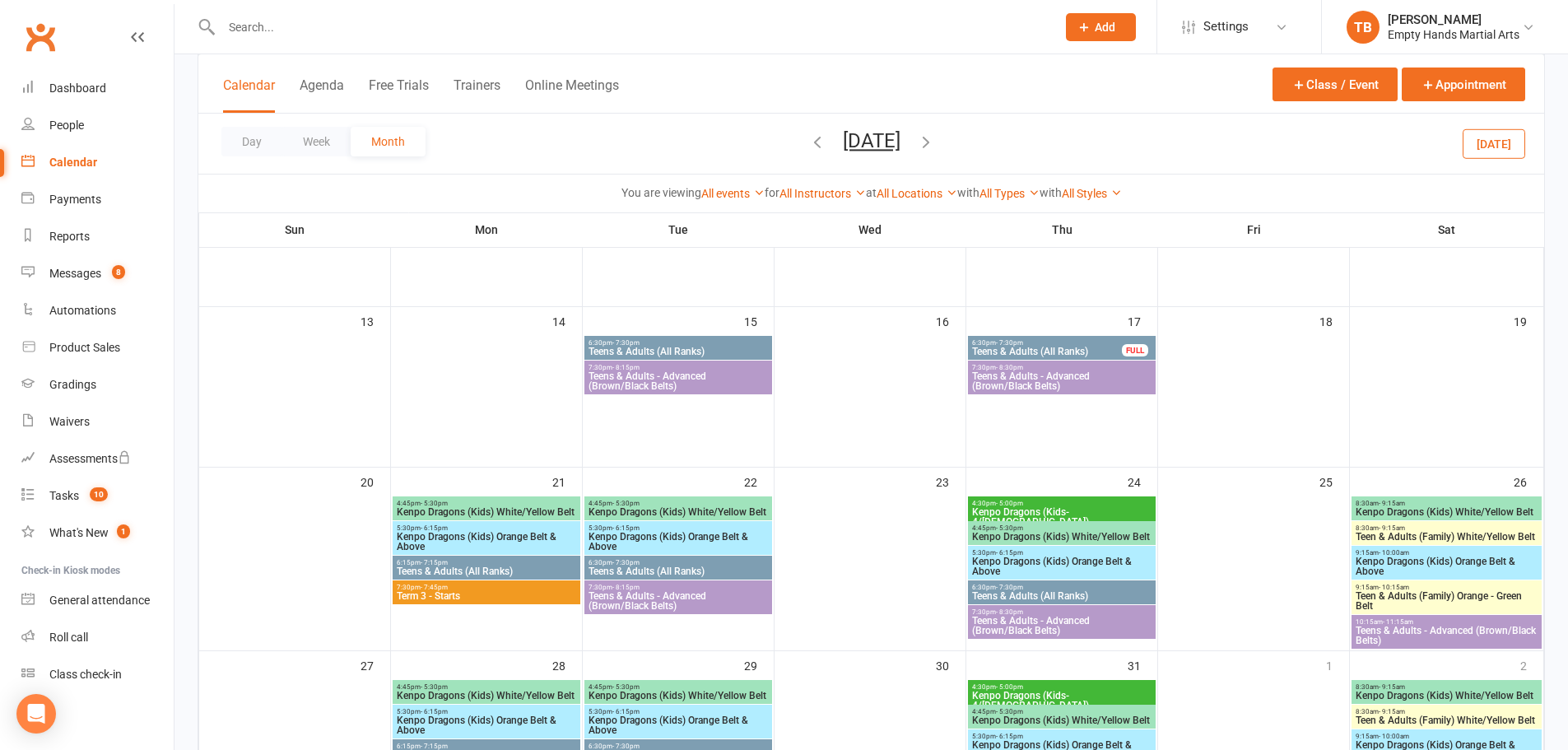
click at [499, 501] on span "4:45pm - 5:30pm" at bounding box center [487, 504] width 181 height 7
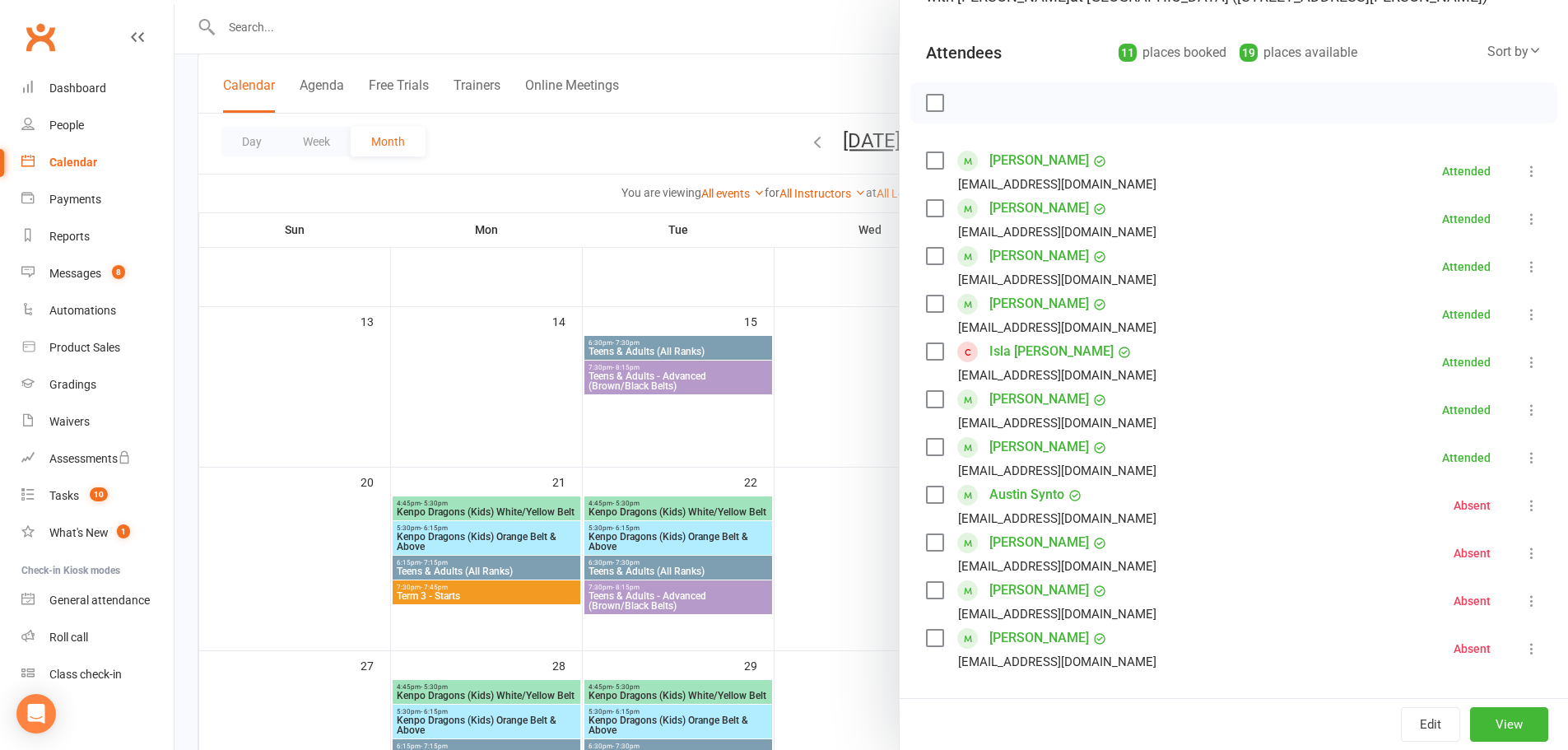
scroll to position [165, 0]
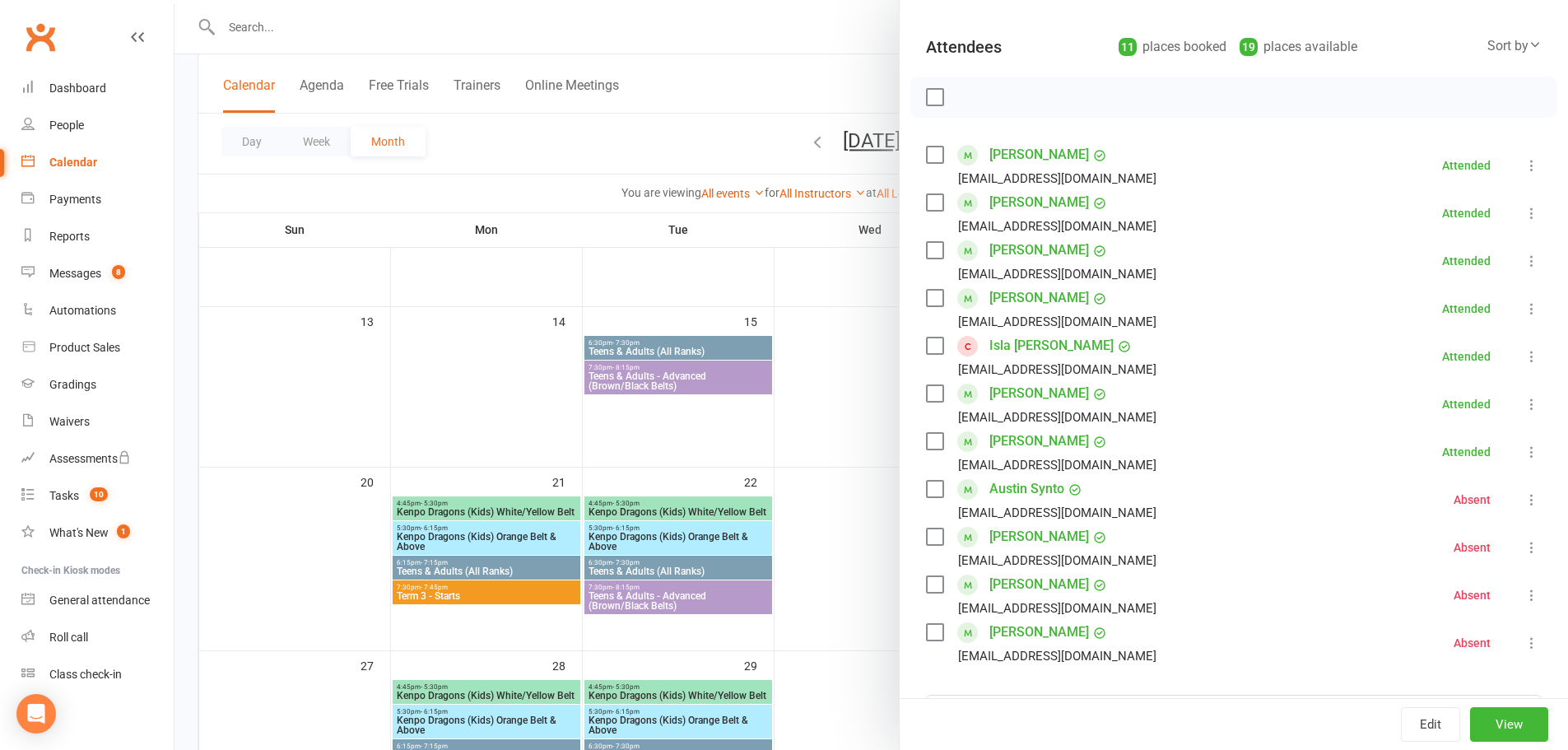
click at [1067, 705] on div "Edit View" at bounding box center [1234, 724] width 668 height 52
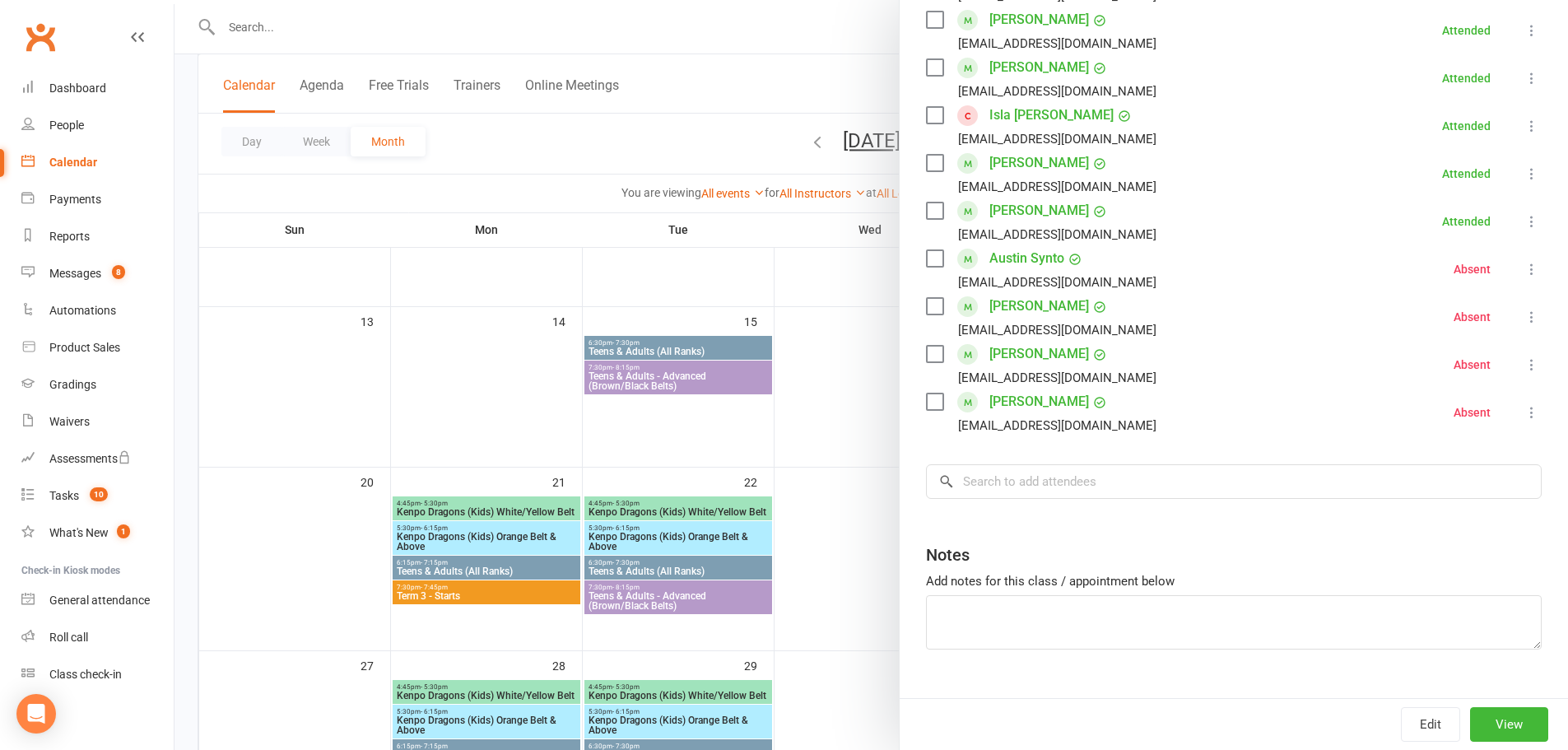
scroll to position [430, 0]
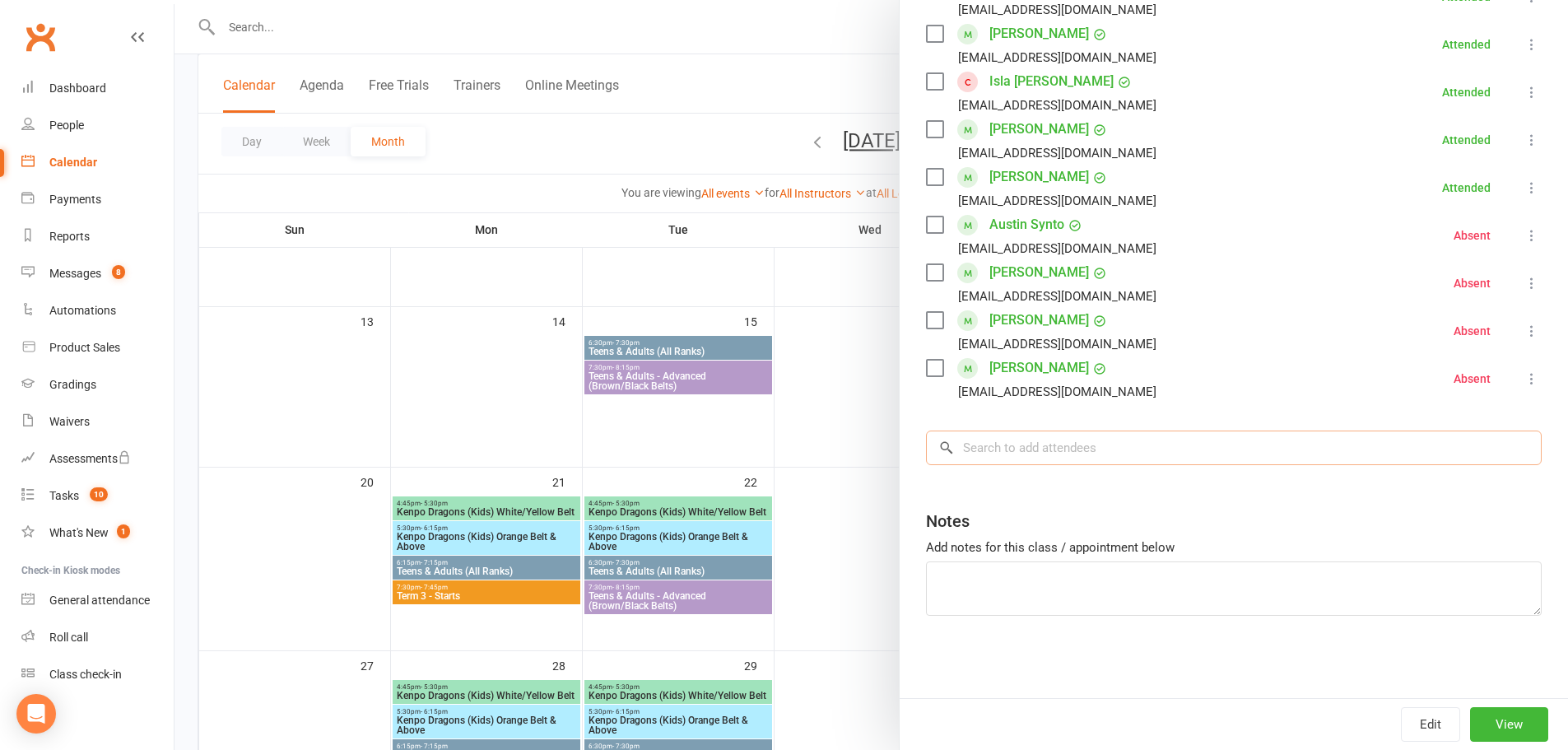
click at [1074, 455] on input "search" at bounding box center [1234, 448] width 616 height 35
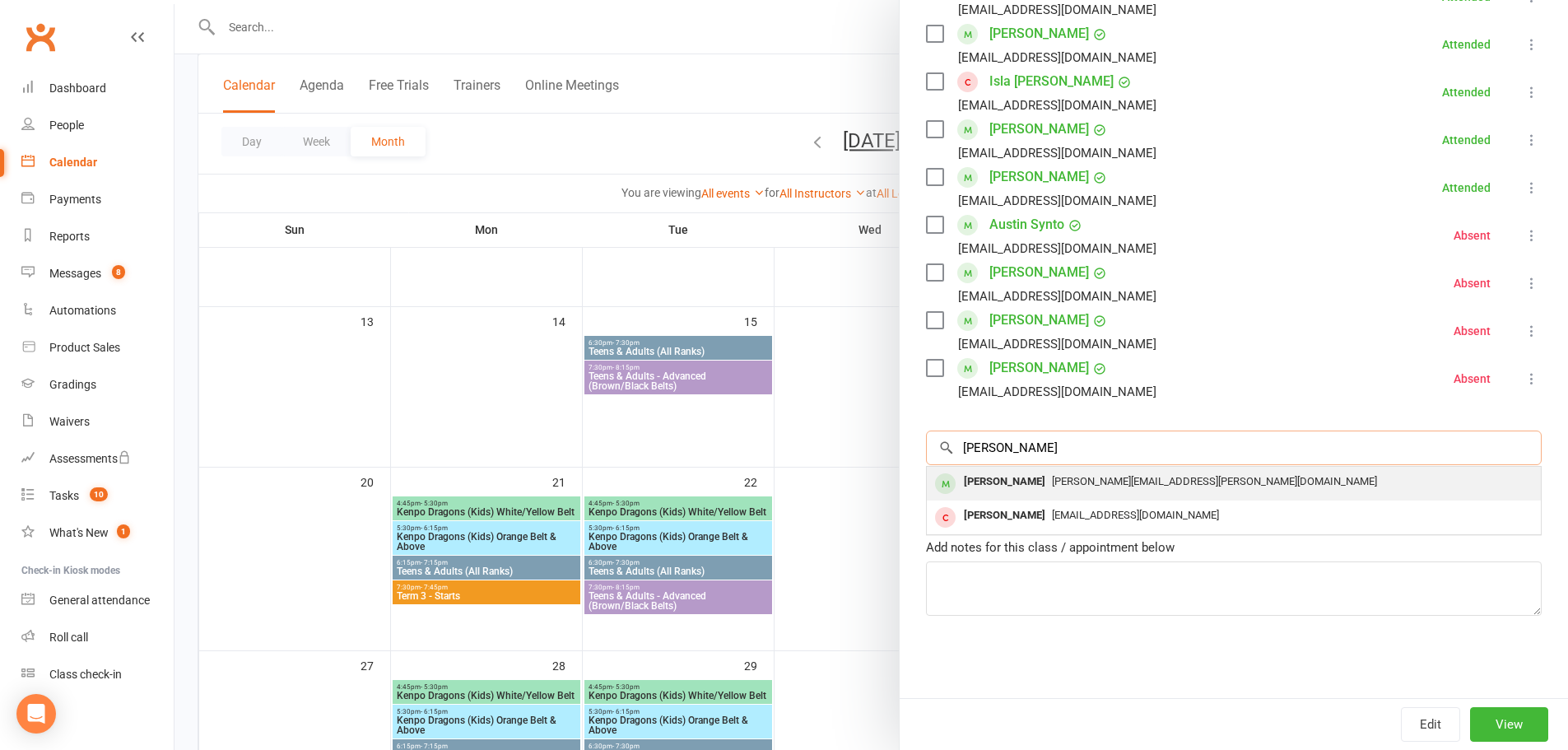
type input "emilia"
click at [1081, 482] on span "stacey.gratton@live.com" at bounding box center [1215, 481] width 325 height 12
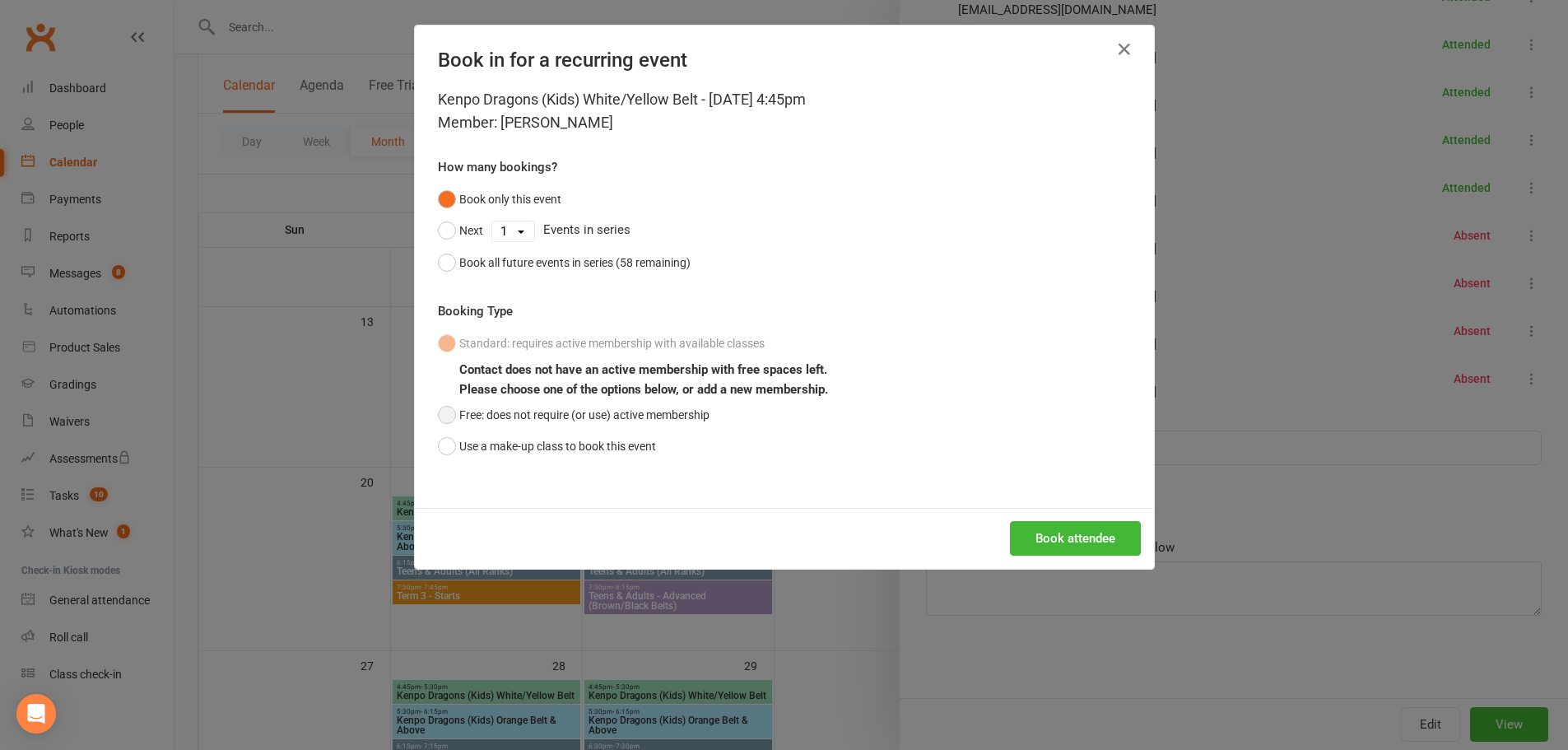
click at [564, 415] on button "Free: does not require (or use) active membership" at bounding box center [573, 416] width 271 height 31
click at [1073, 541] on button "Book attendee" at bounding box center [1076, 539] width 131 height 35
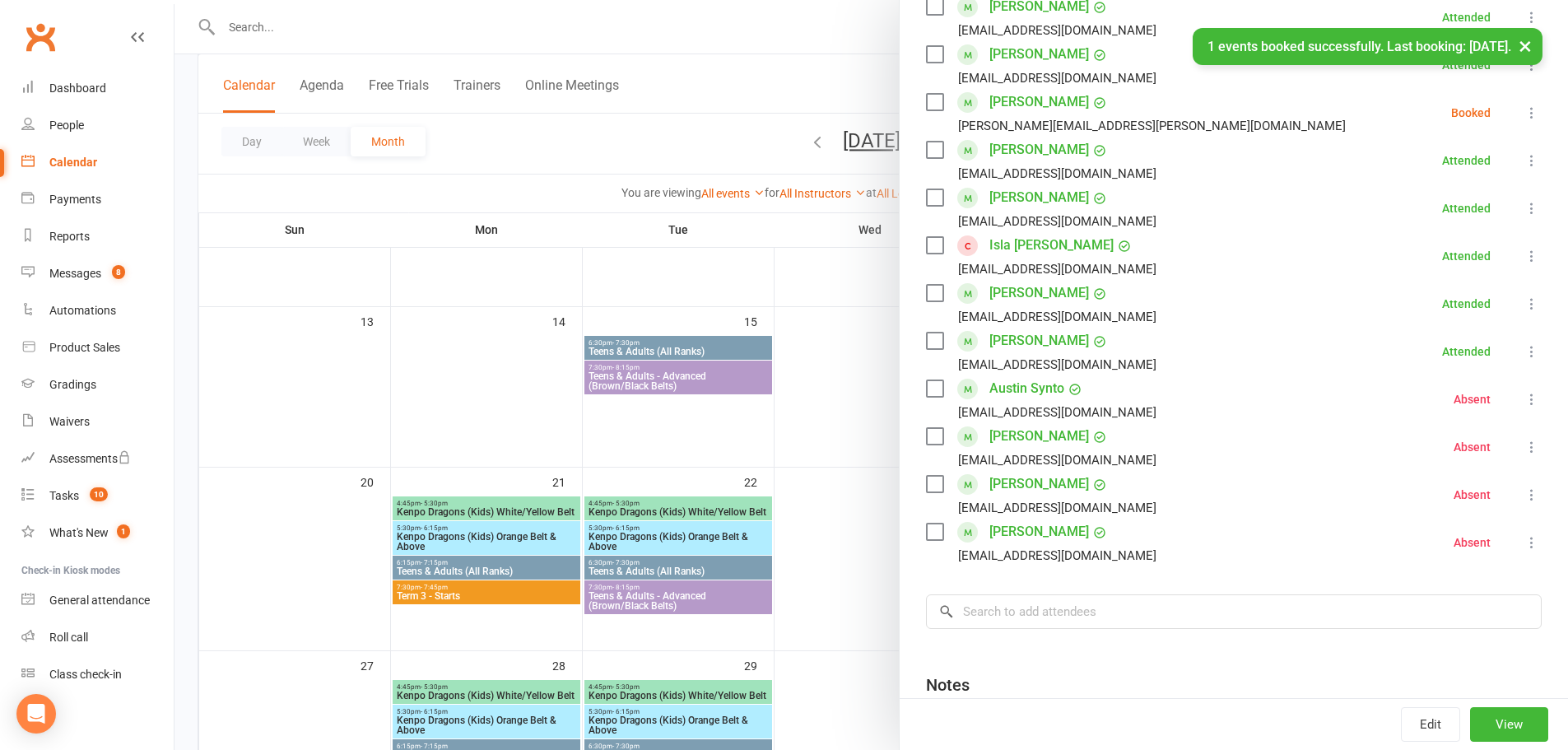
scroll to position [313, 0]
click at [1523, 111] on icon at bounding box center [1531, 114] width 17 height 17
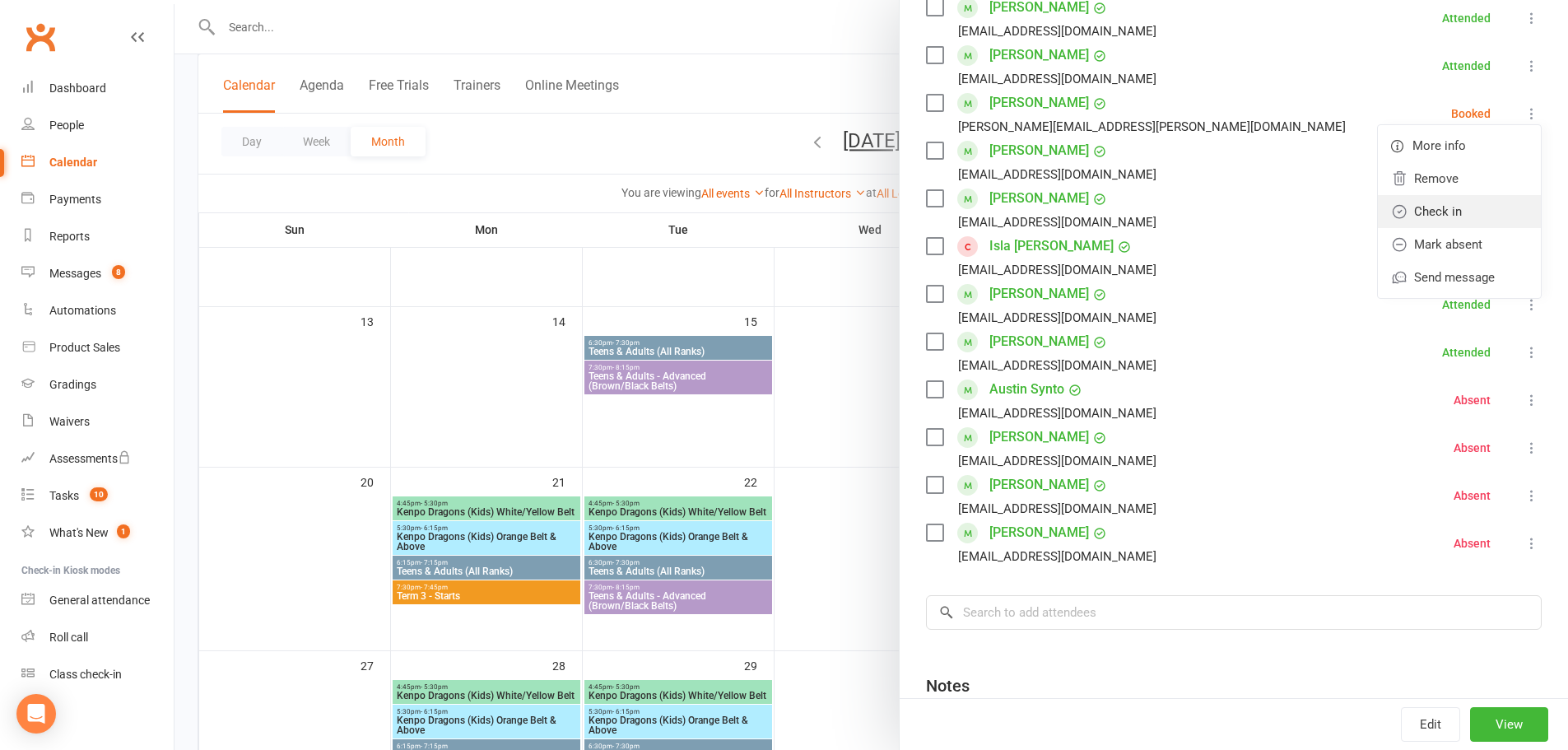
click at [1447, 207] on link "Check in" at bounding box center [1459, 212] width 163 height 33
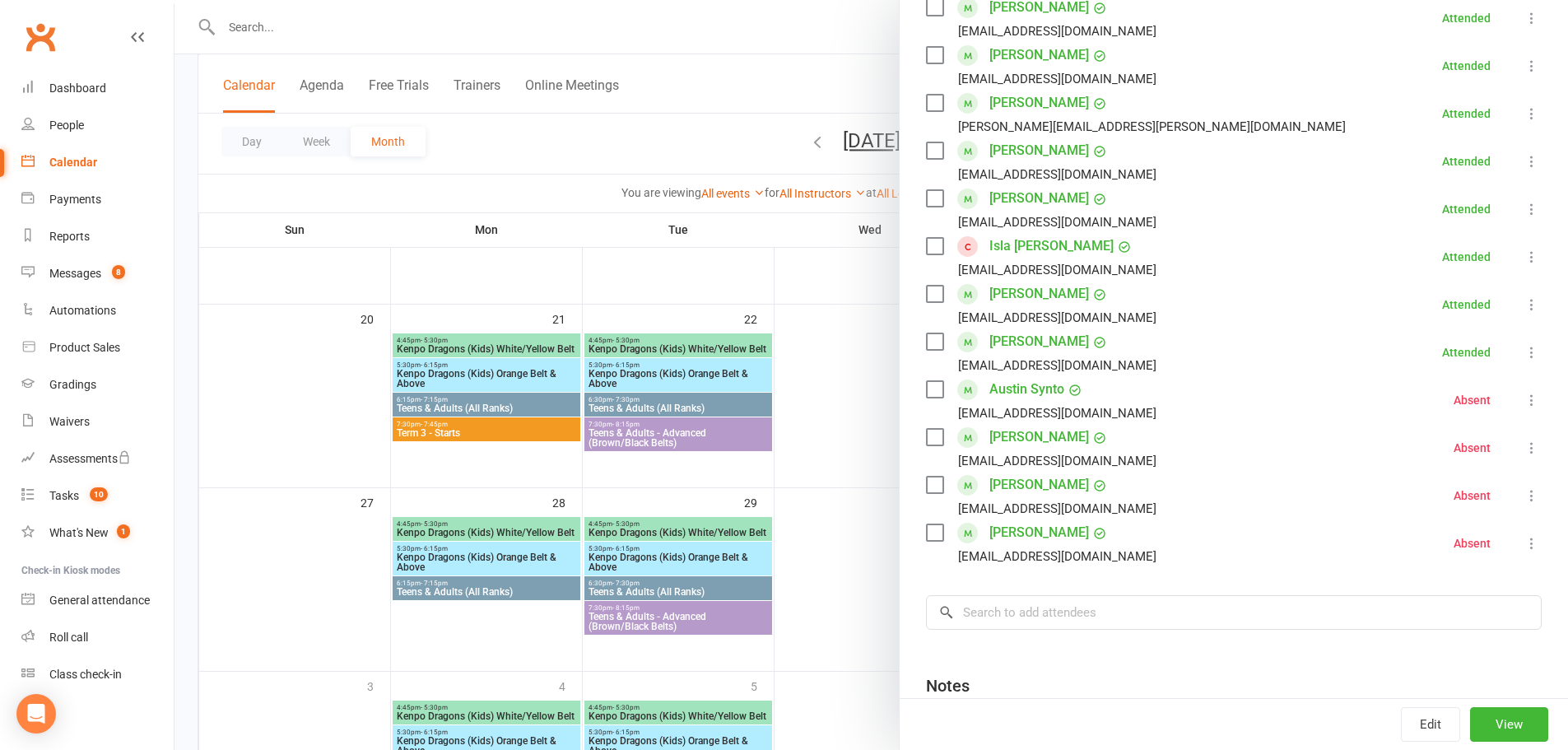
scroll to position [576, 0]
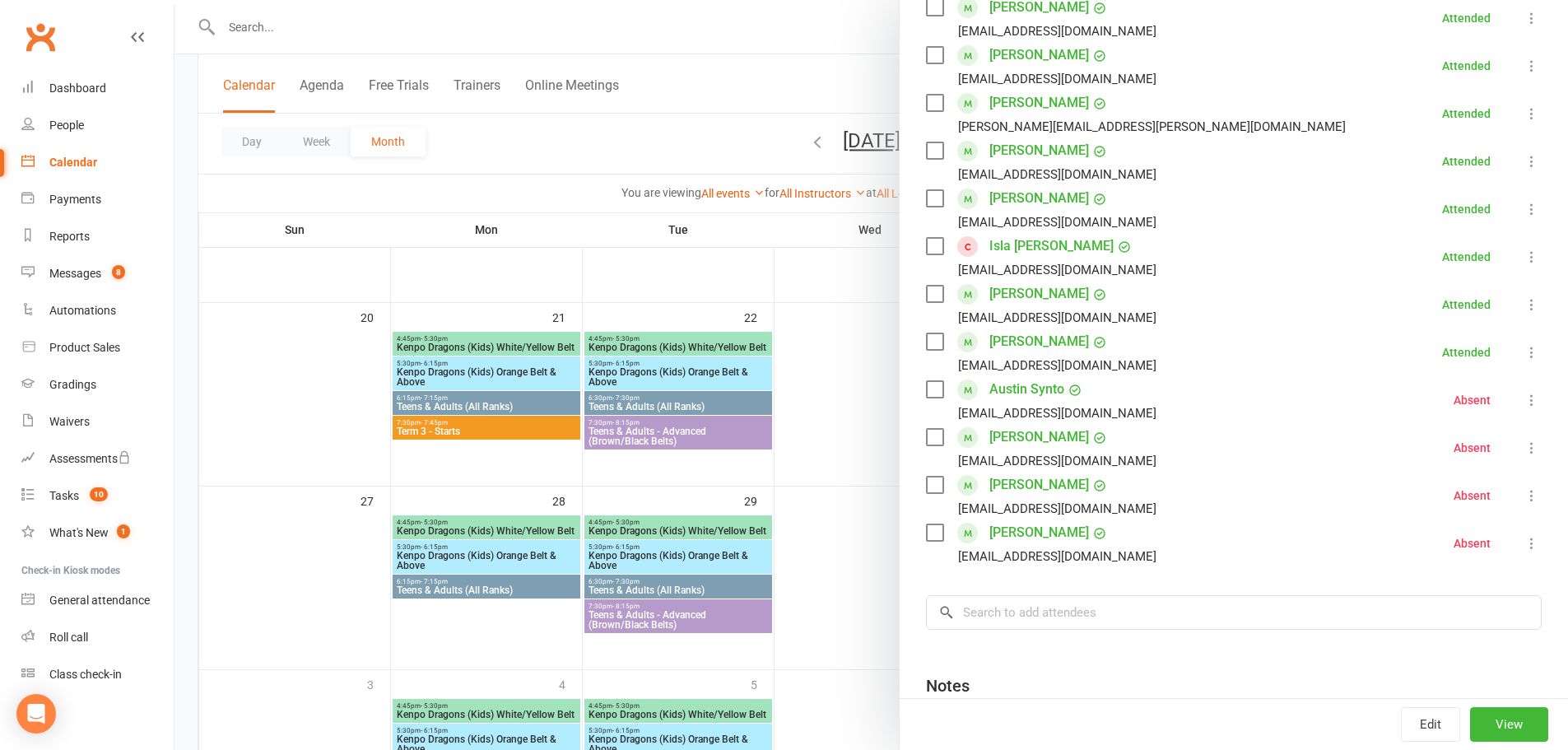
click at [448, 527] on div at bounding box center [871, 375] width 1393 height 750
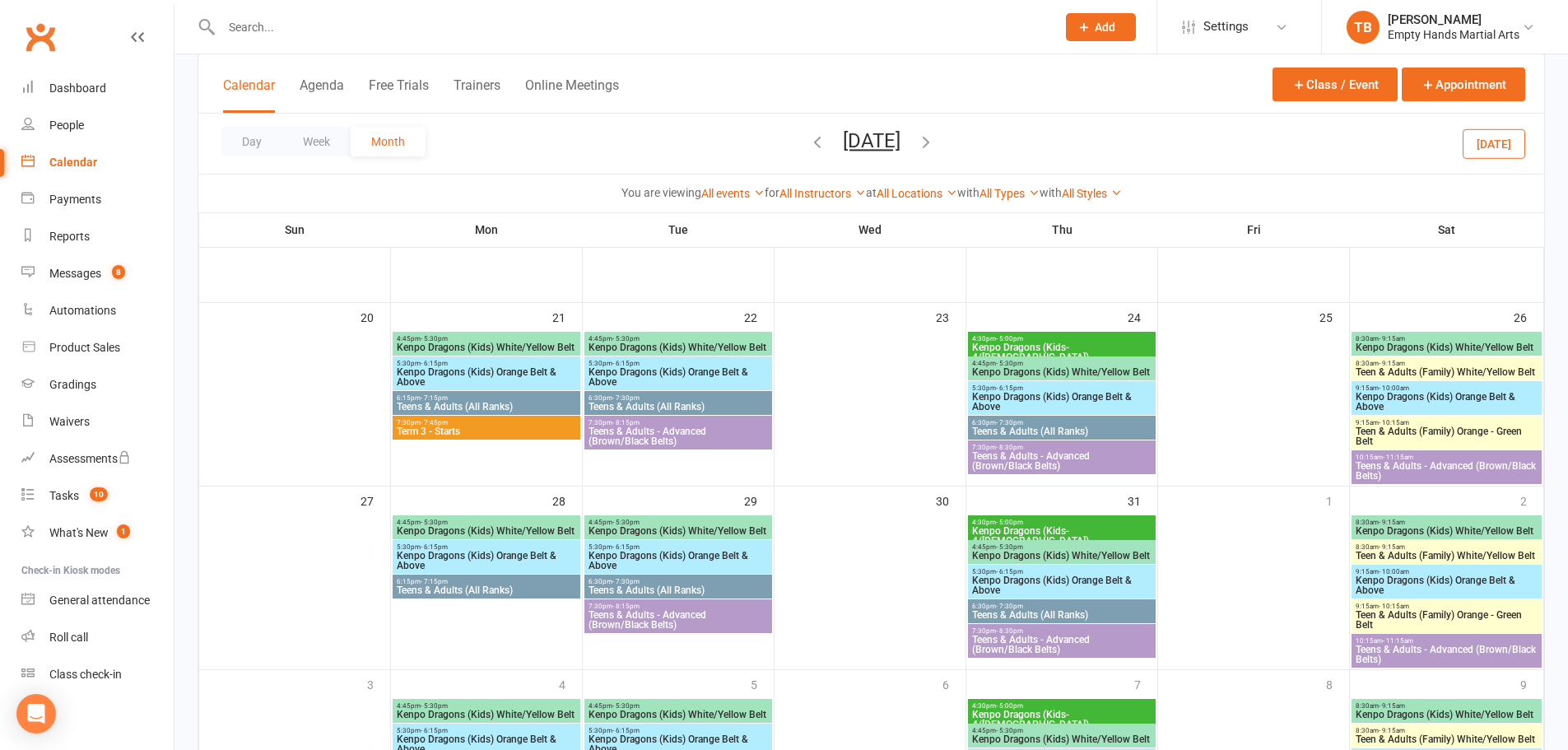
click at [480, 523] on span "4:45pm - 5:30pm" at bounding box center [487, 522] width 181 height 7
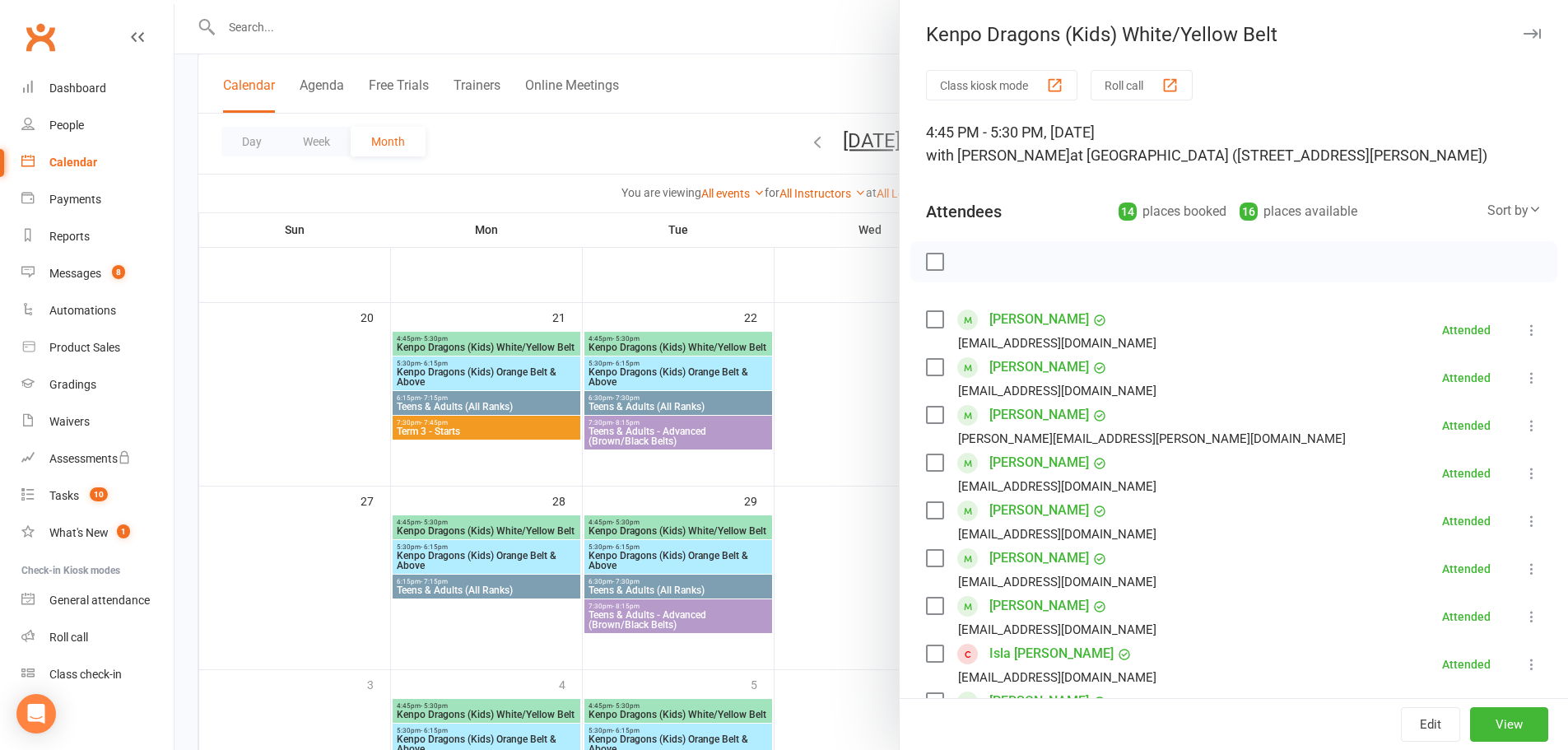
click at [782, 515] on div at bounding box center [871, 375] width 1393 height 750
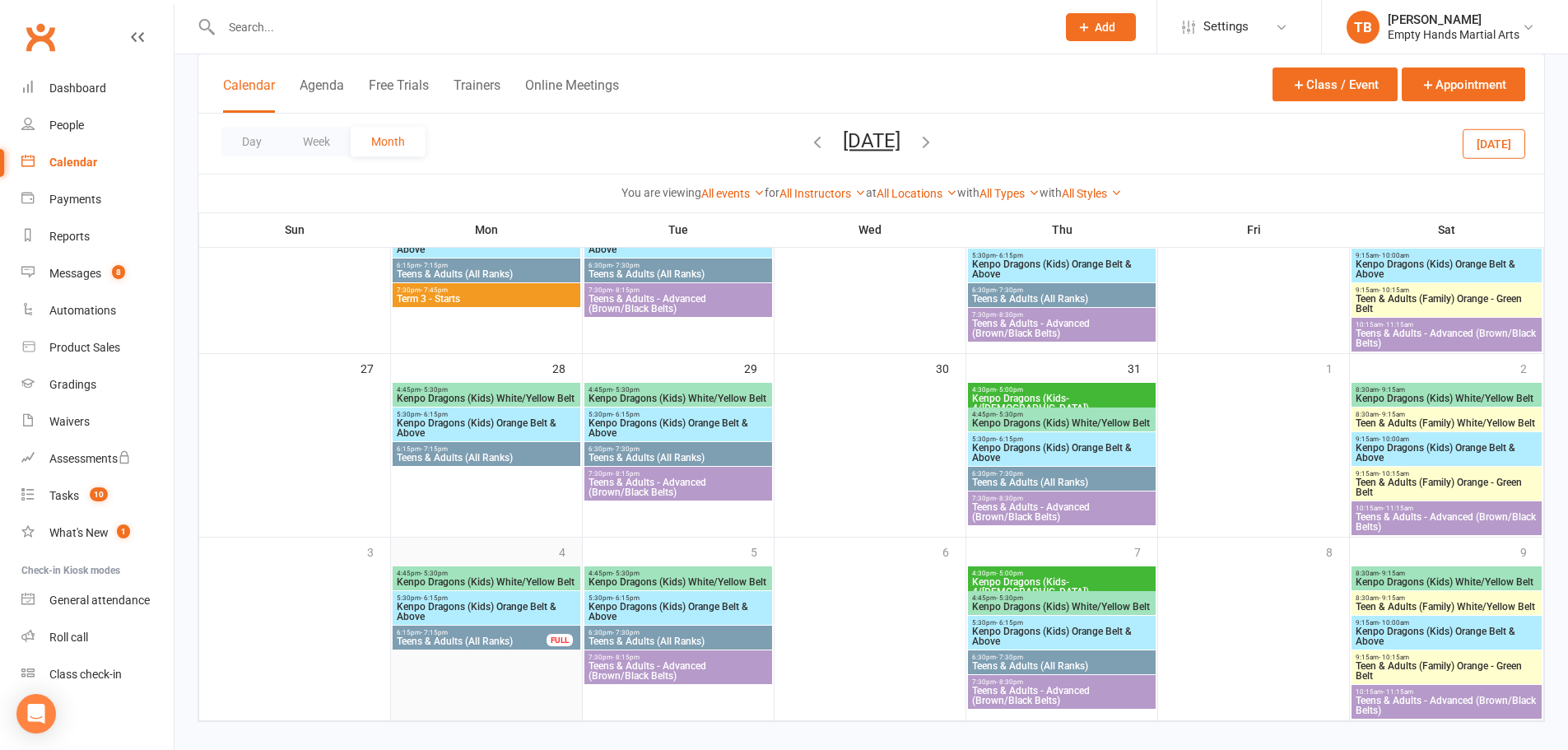
scroll to position [728, 0]
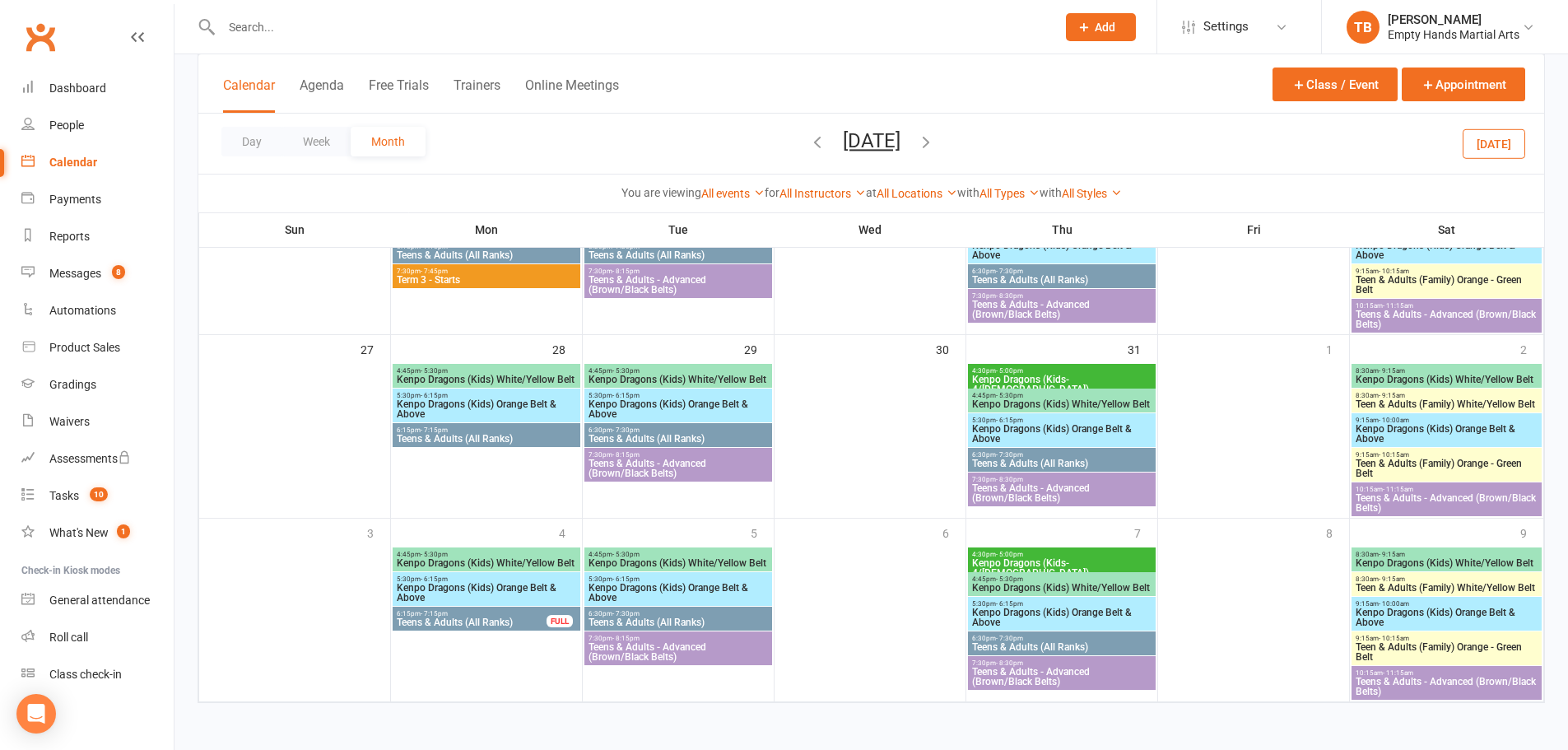
click at [497, 561] on span "Kenpo Dragons (Kids) White/Yellow Belt" at bounding box center [487, 563] width 181 height 10
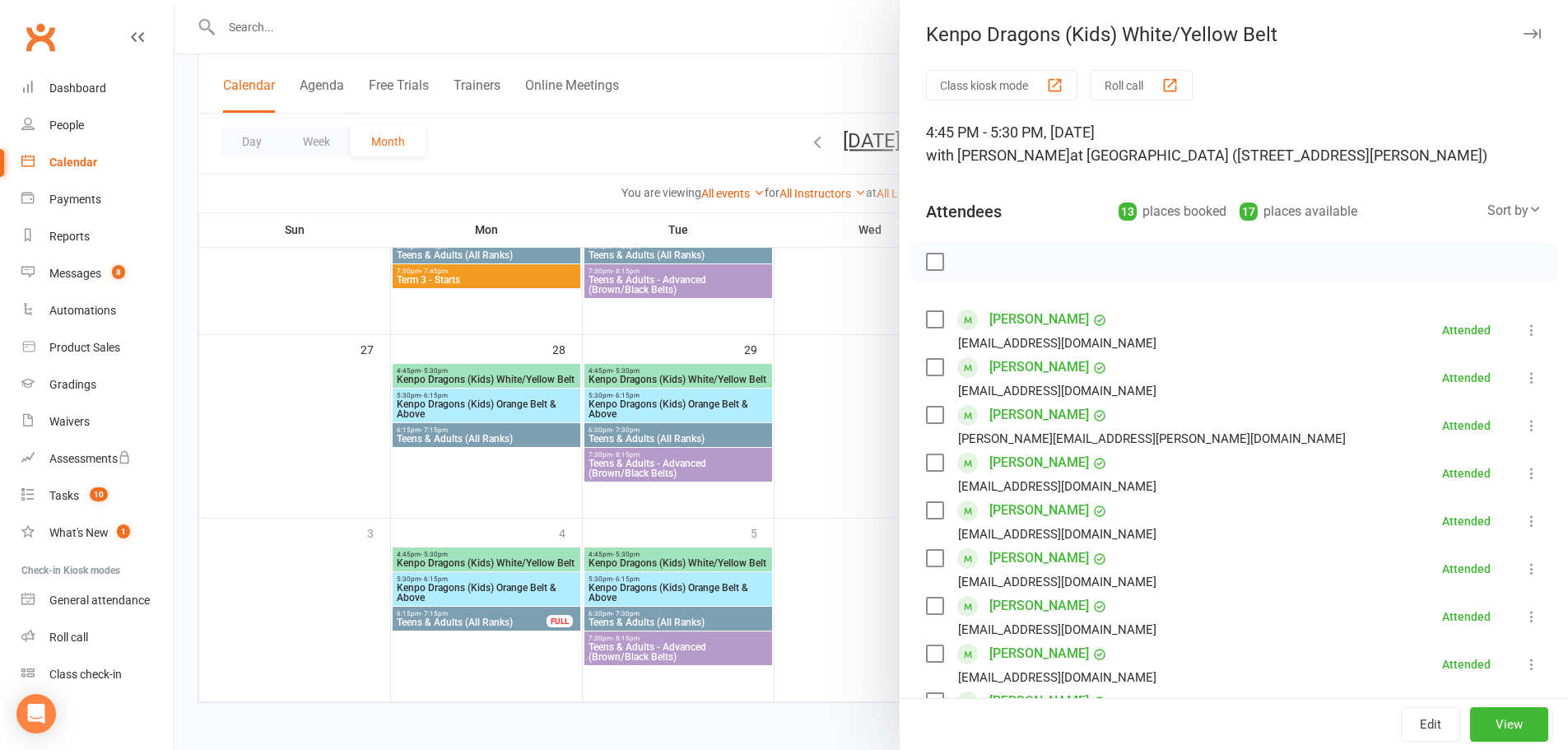
scroll to position [82, 0]
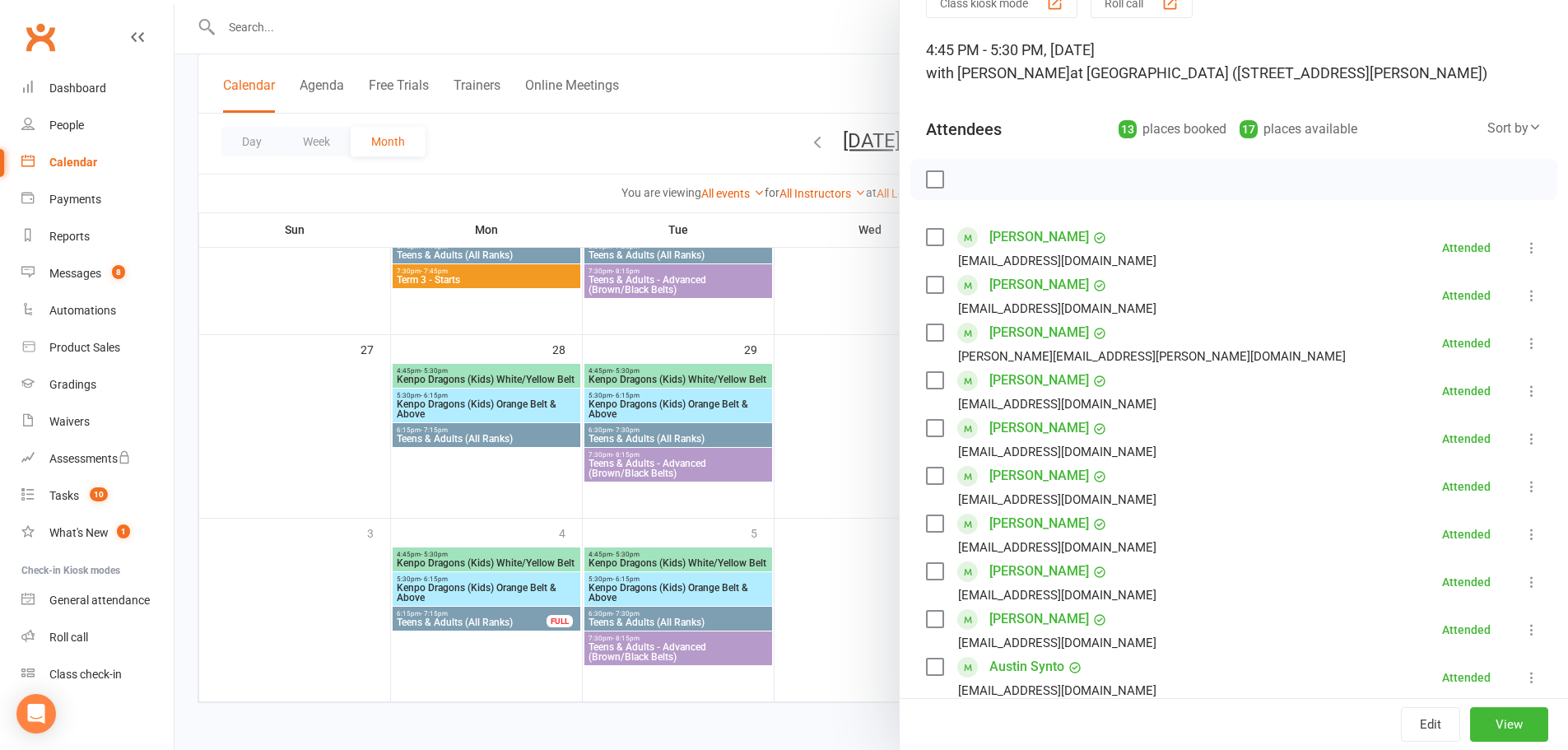
click at [790, 355] on div at bounding box center [871, 375] width 1393 height 750
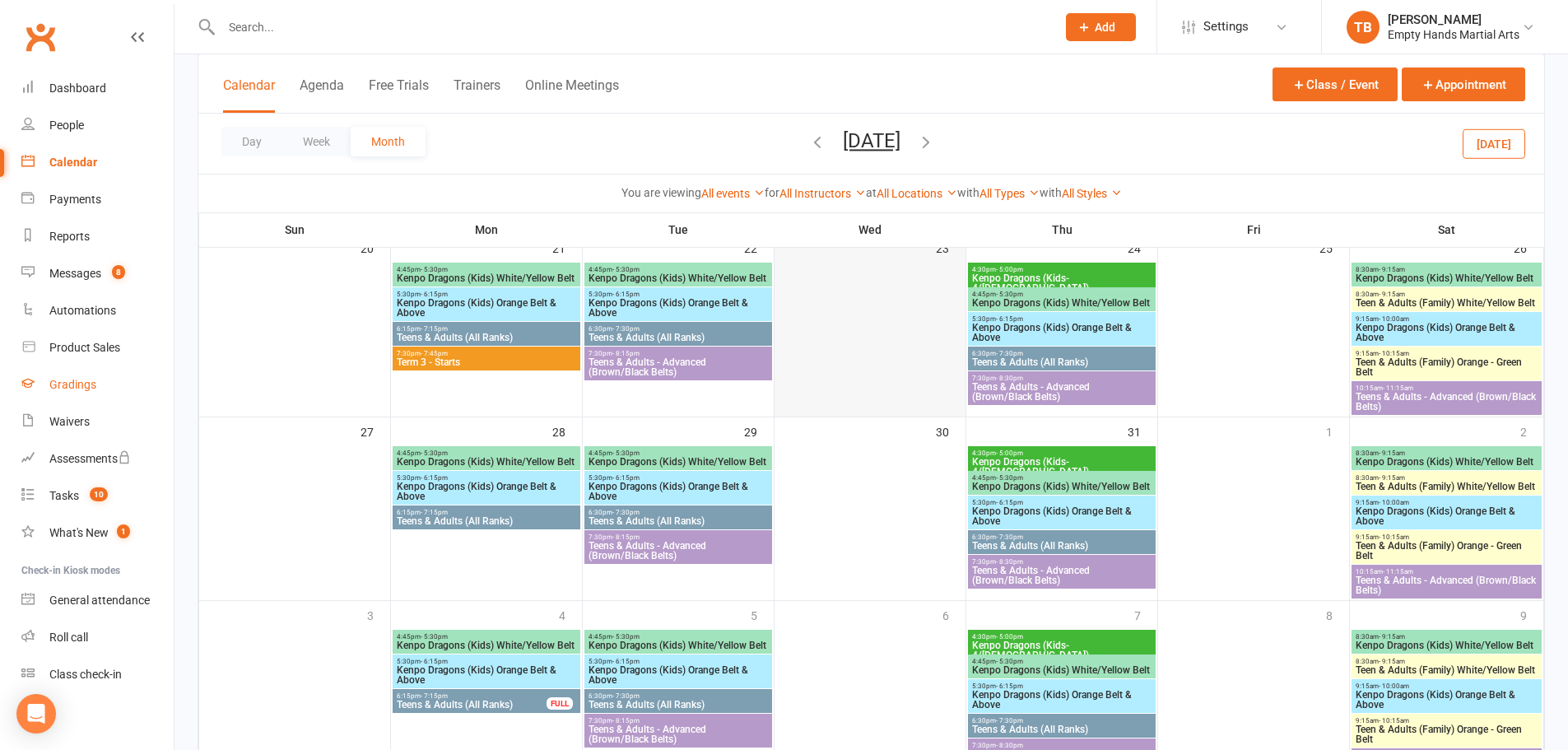
scroll to position [563, 0]
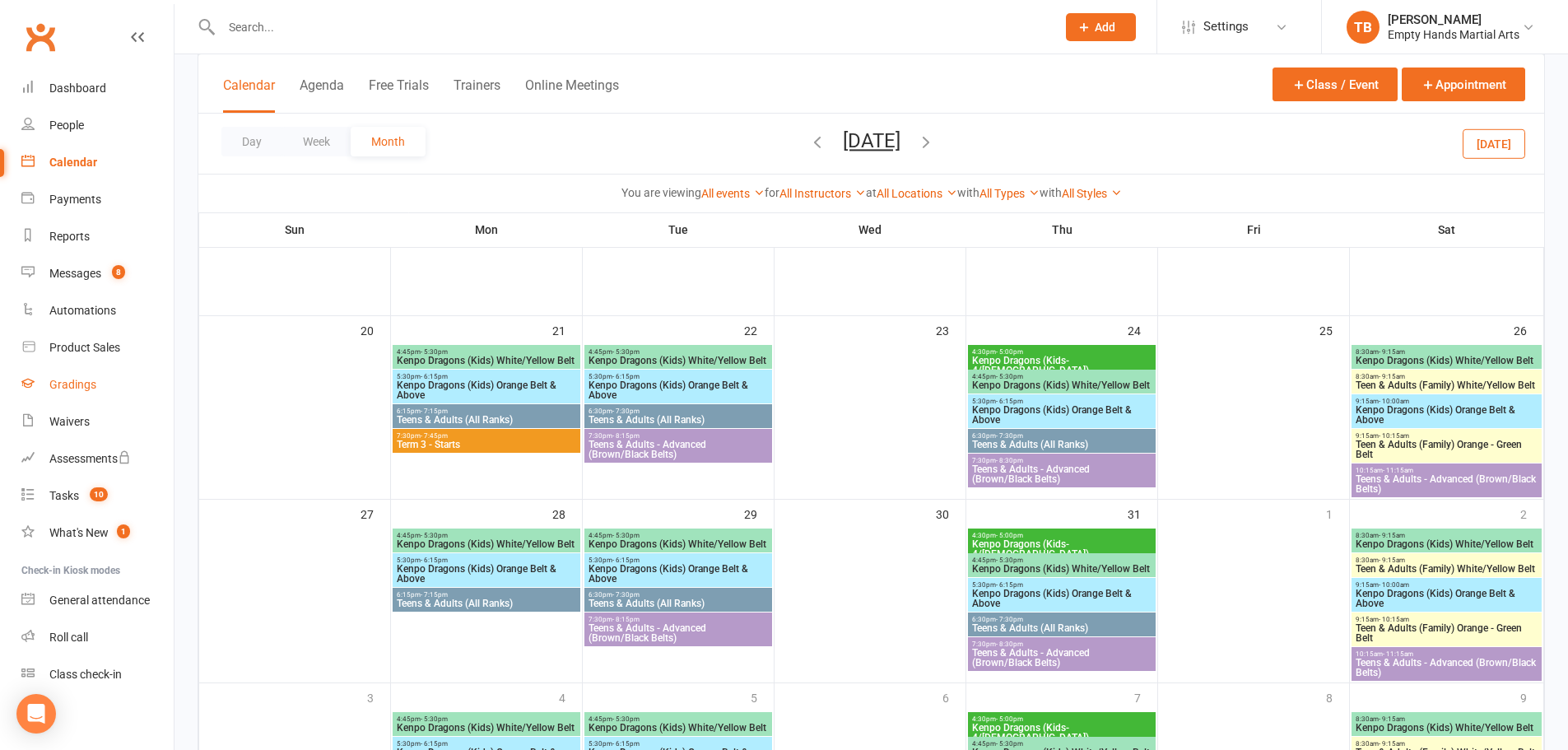
click at [72, 385] on div "Gradings" at bounding box center [73, 384] width 47 height 13
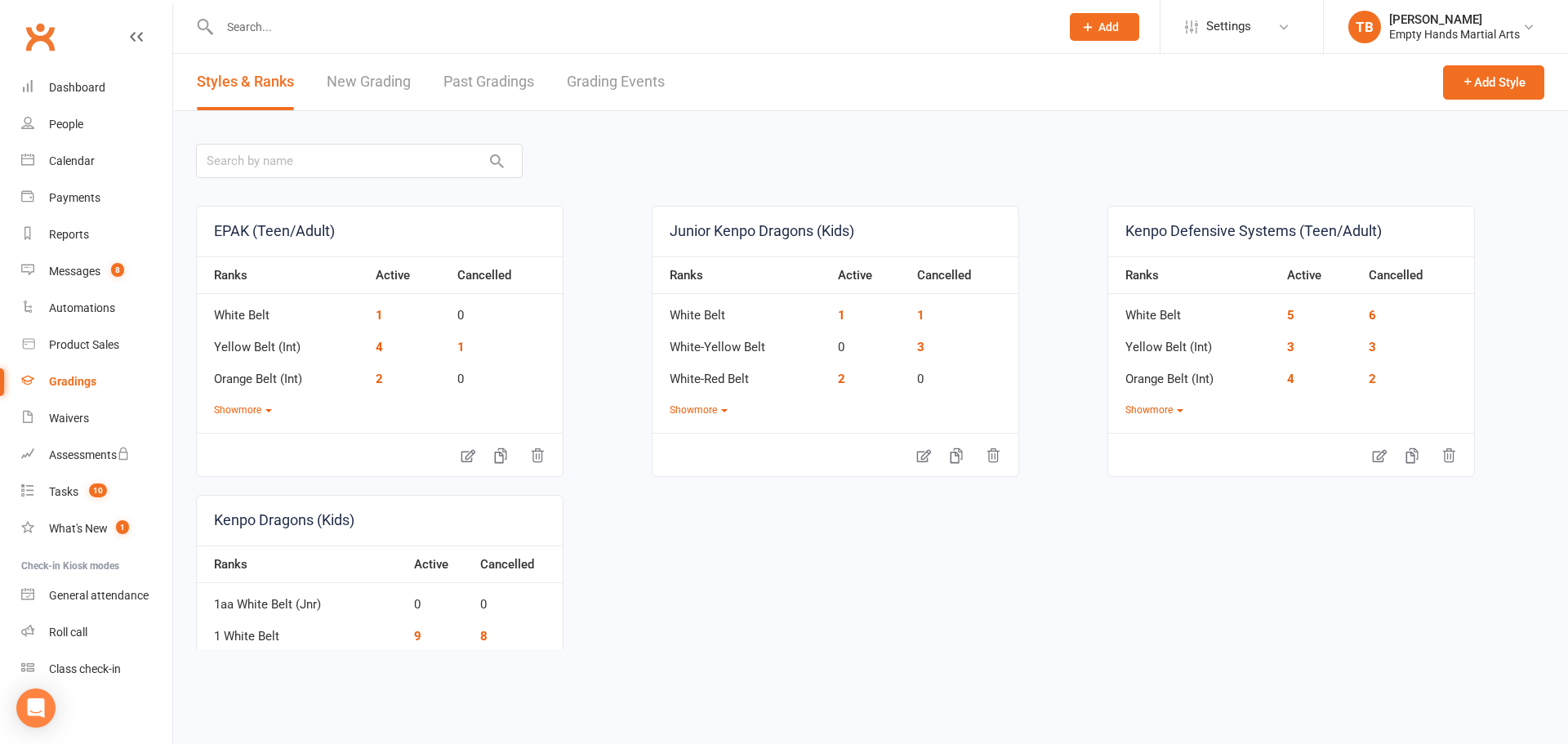
click at [396, 77] on link "New Grading" at bounding box center [368, 81] width 84 height 56
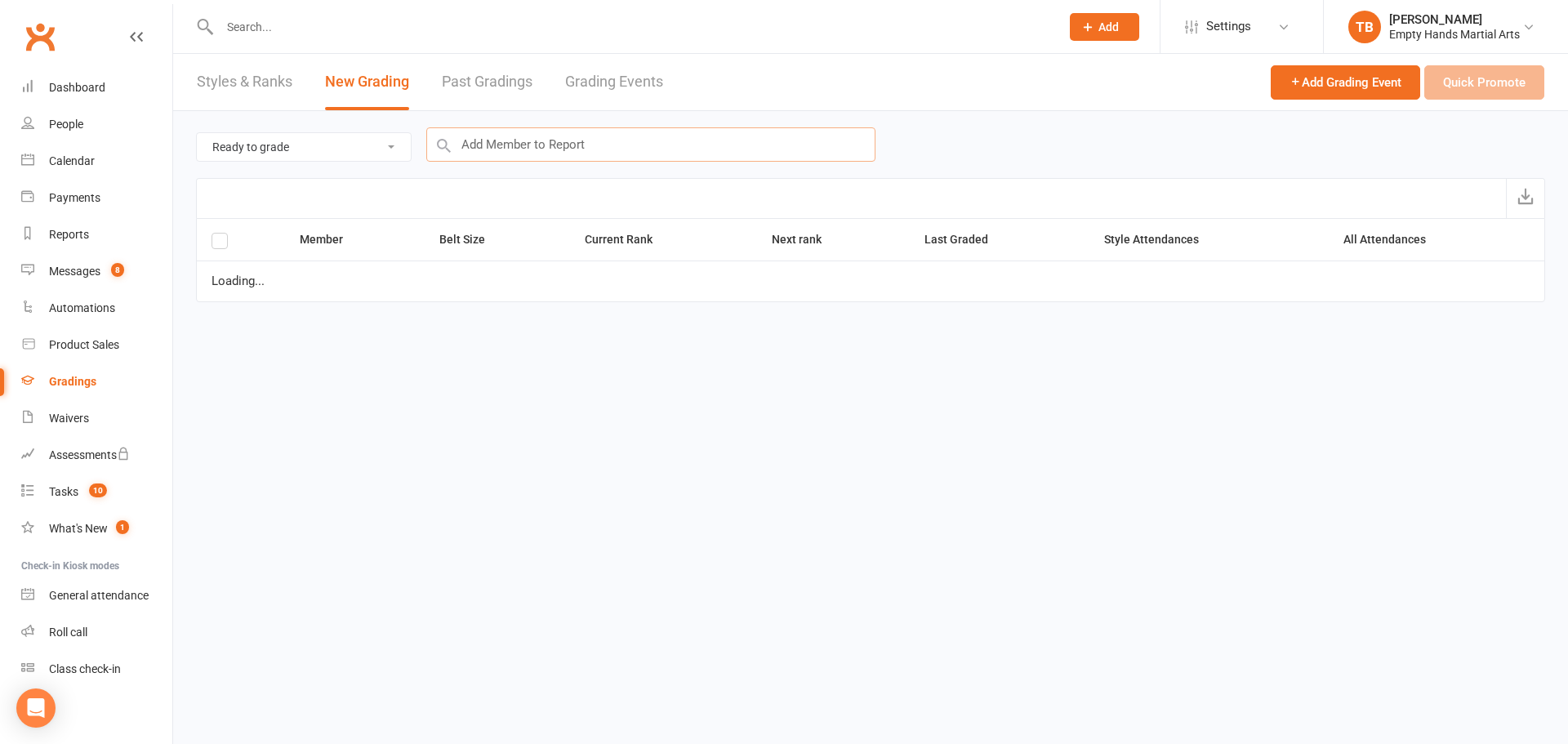
click at [778, 157] on input "text" at bounding box center [650, 145] width 449 height 35
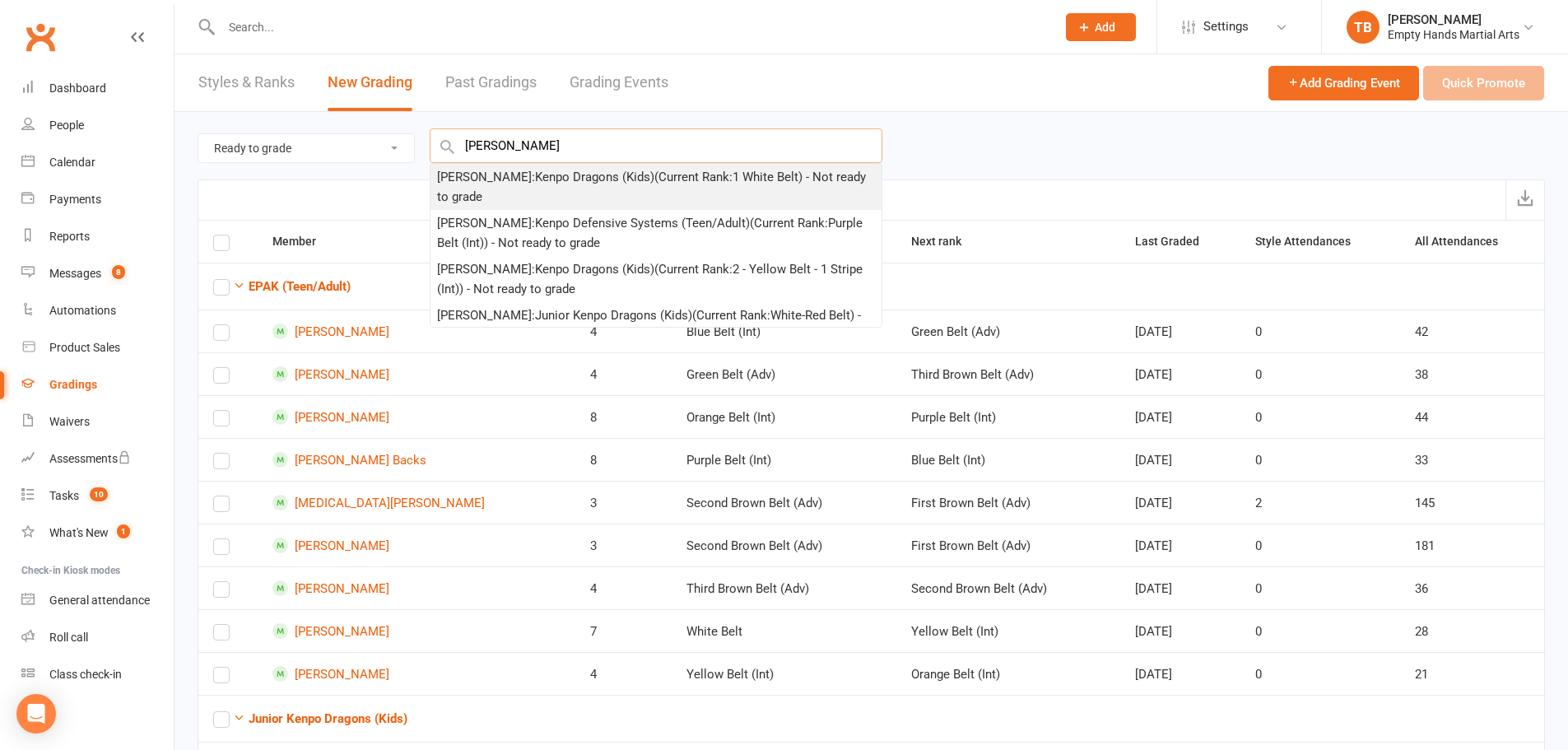
type input "emilia"
click at [642, 189] on div "Emilia Gratton : Kenpo Dragons (Kids) (Current Rank: 1 White Belt ) - Not ready…" at bounding box center [656, 187] width 438 height 39
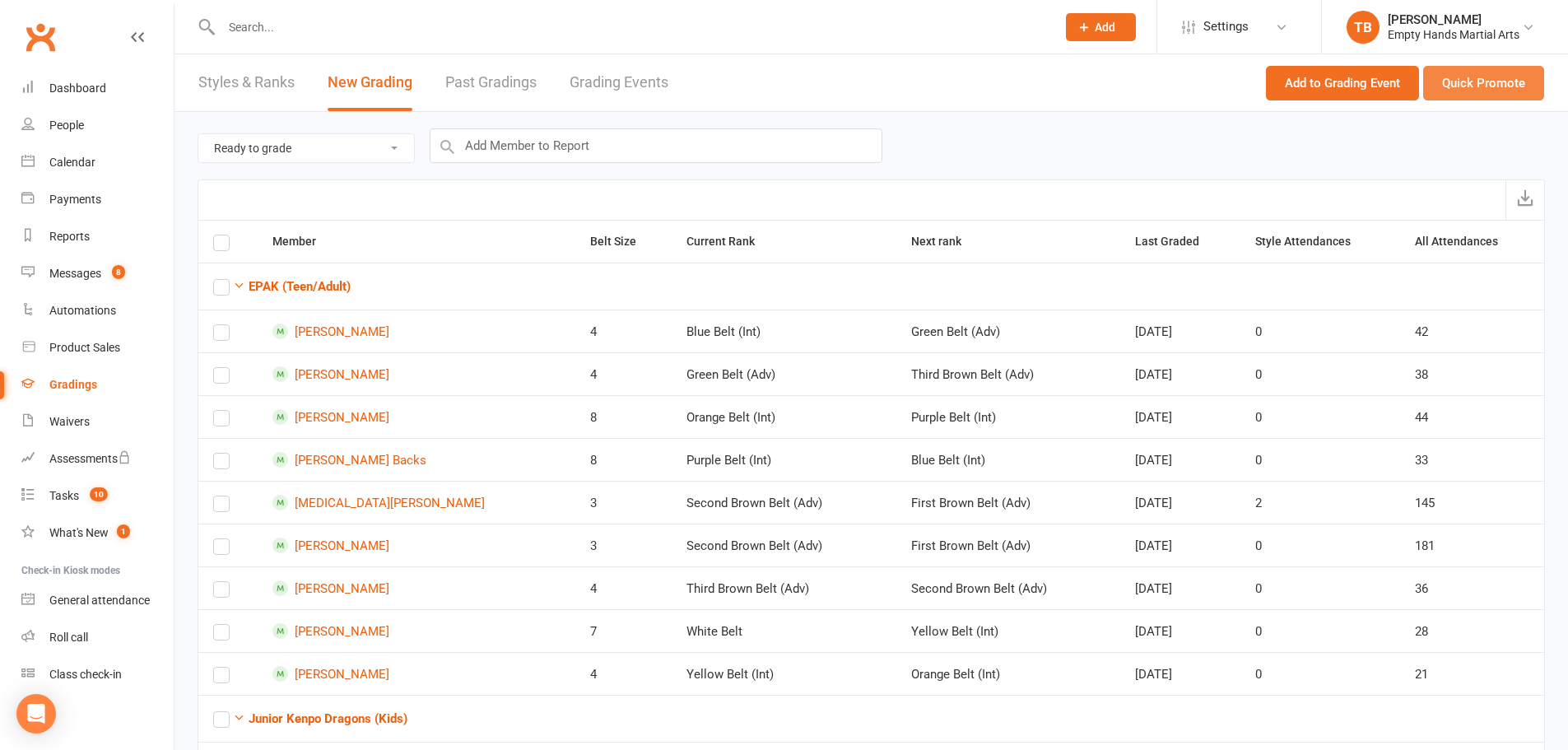
click at [1495, 77] on button "Quick Promote" at bounding box center [1483, 83] width 121 height 35
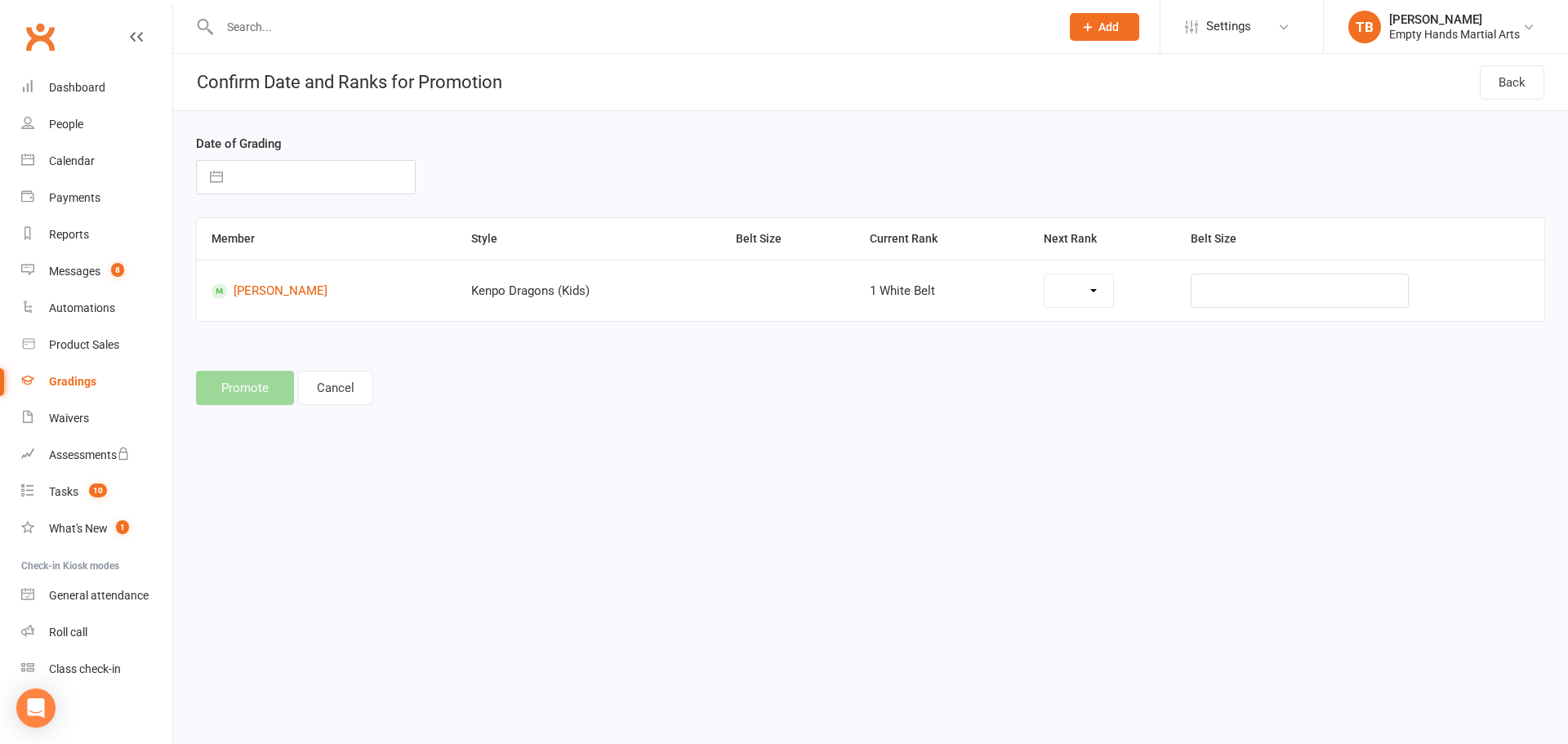
select select "5134"
click at [1054, 287] on select "1a White - Yellow Belt (jnr) 1b White - Red Belt (jnr) 1c White - Orange Belt (…" at bounding box center [988, 291] width 238 height 33
select select "1281"
click at [252, 171] on input "text" at bounding box center [323, 178] width 184 height 33
select select "7"
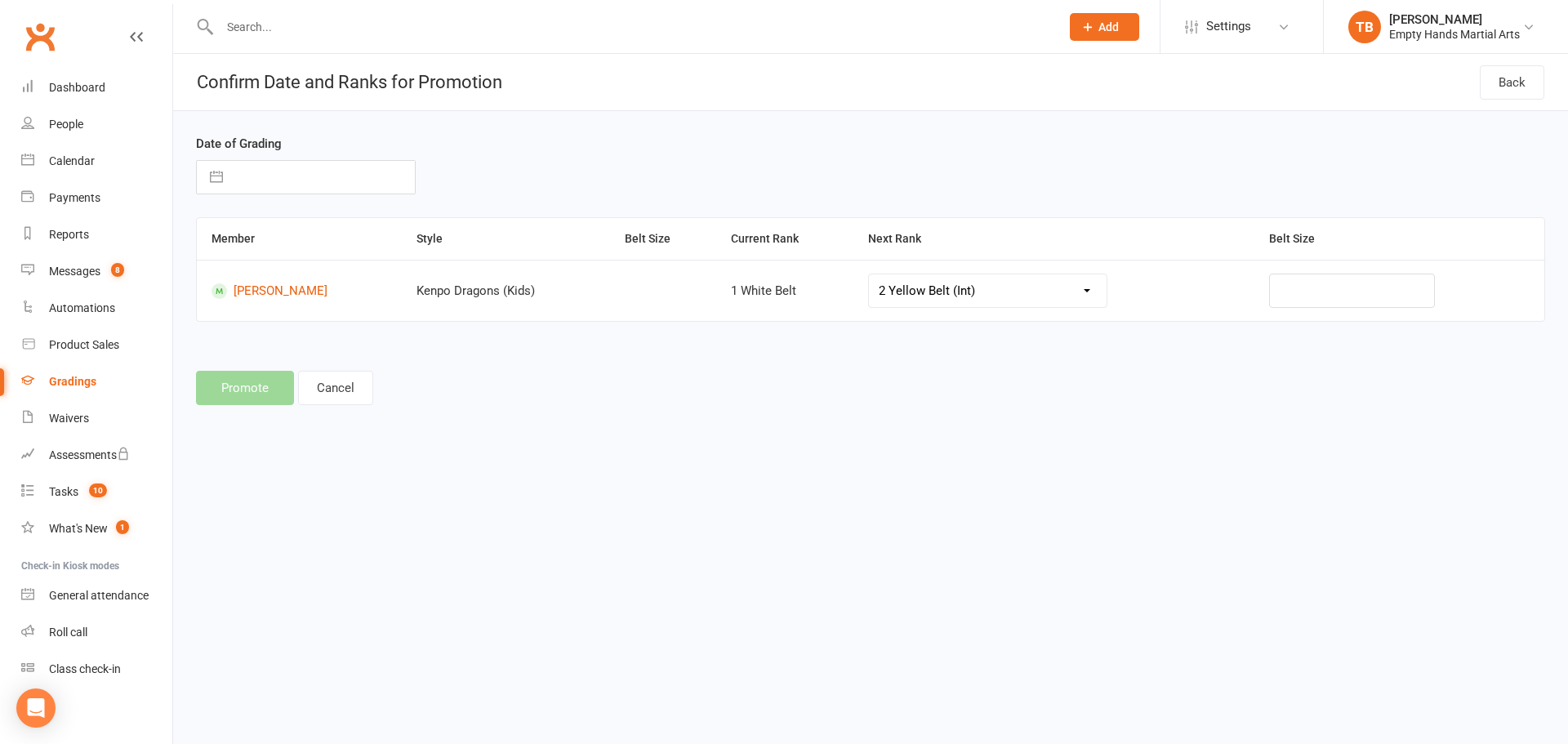
select select "2025"
select select "8"
select select "2025"
select select "9"
select select "2025"
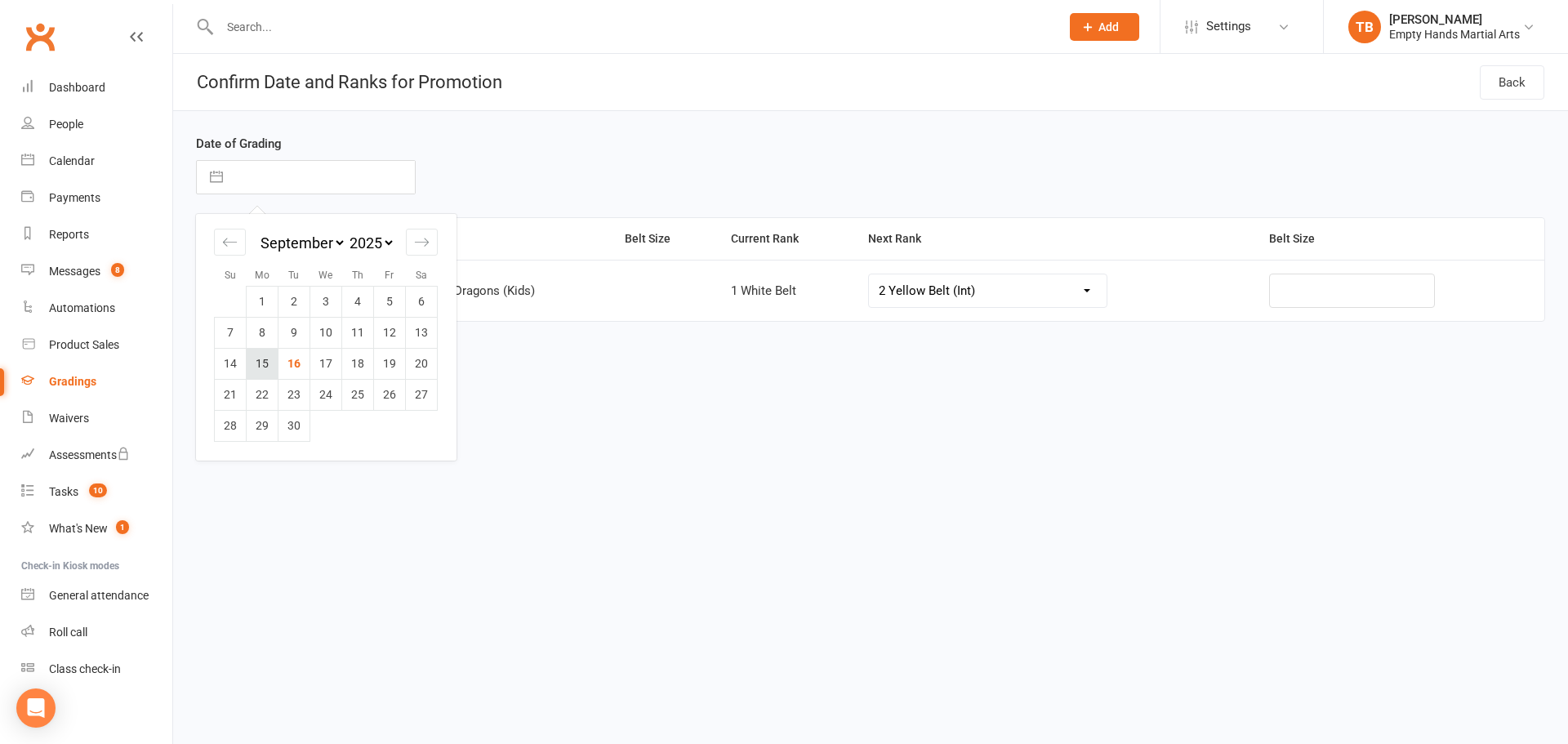
click at [268, 354] on td "15" at bounding box center [262, 364] width 32 height 31
type input "15 Sep 2025"
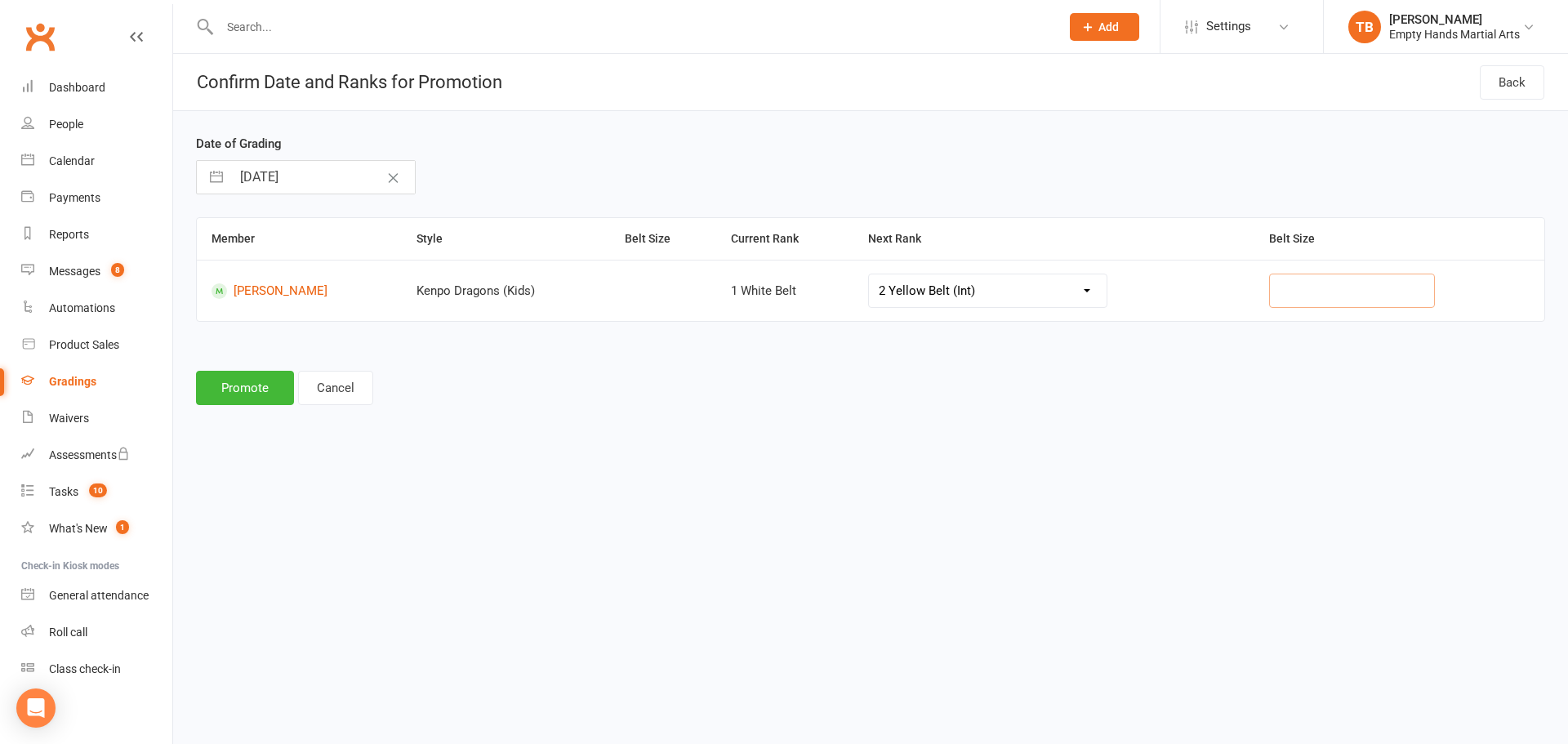
click at [1319, 291] on input "text" at bounding box center [1352, 291] width 166 height 35
type input "2"
click at [224, 380] on button "Promote" at bounding box center [244, 388] width 98 height 35
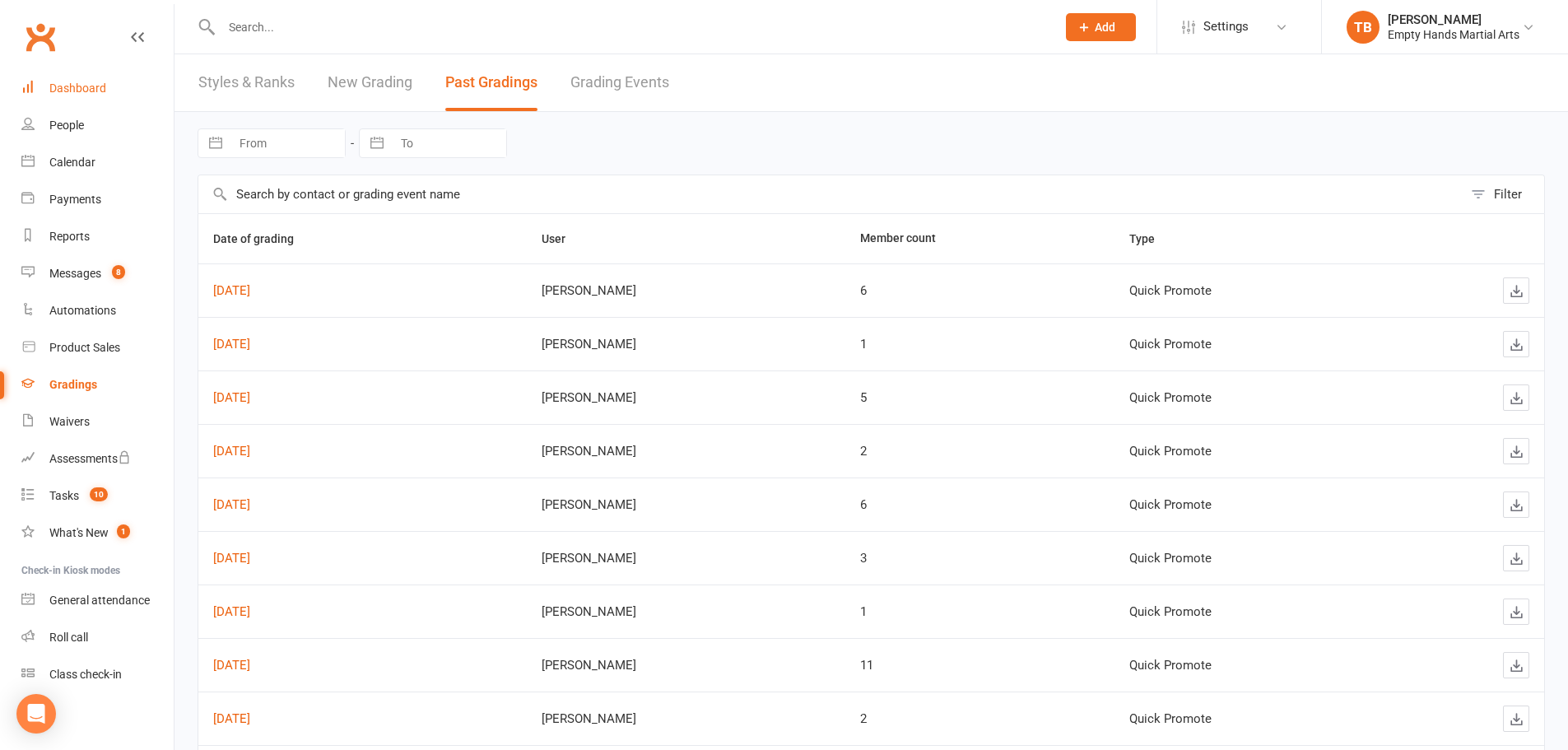
click at [72, 86] on div "Dashboard" at bounding box center [78, 87] width 57 height 13
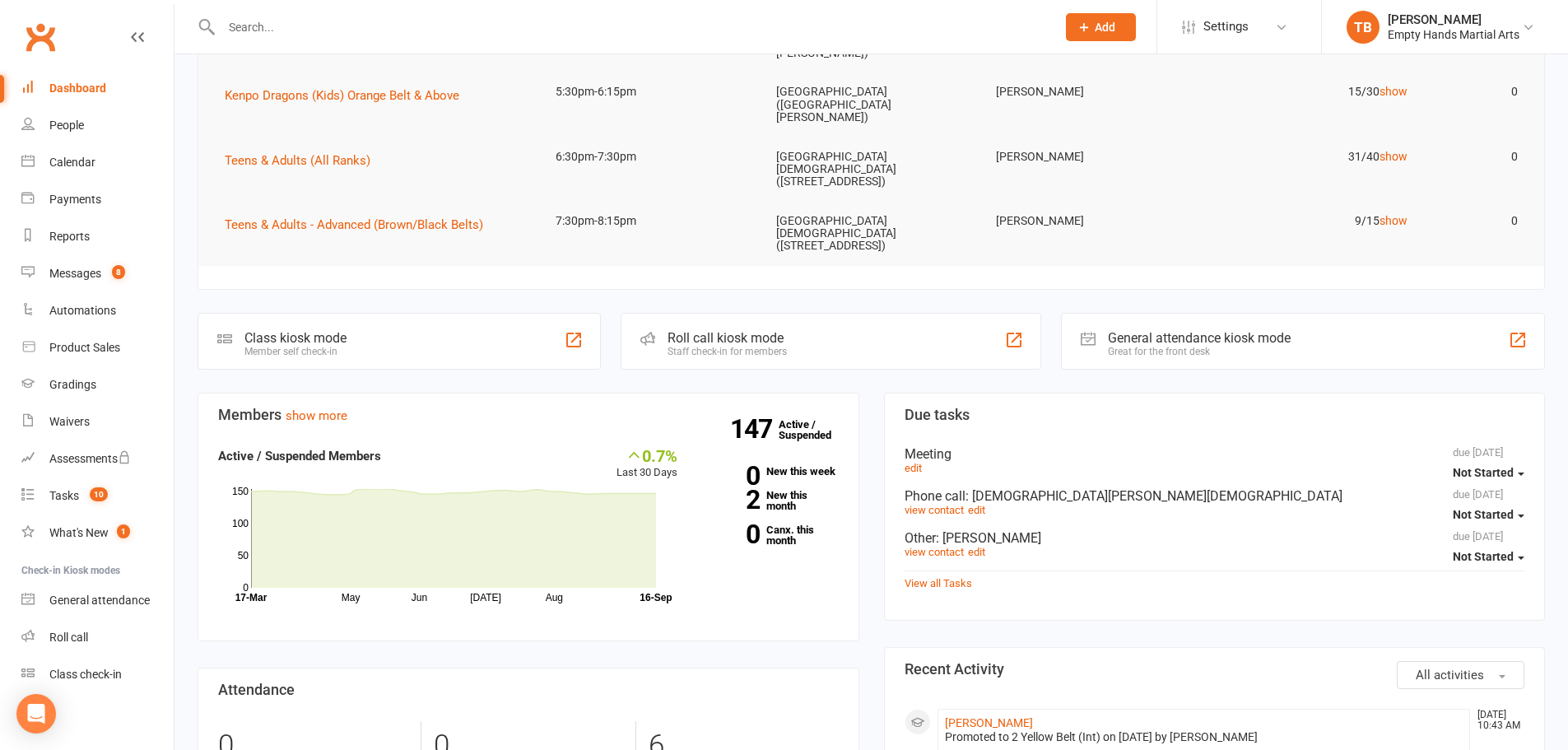
scroll to position [412, 0]
